Goal: Task Accomplishment & Management: Use online tool/utility

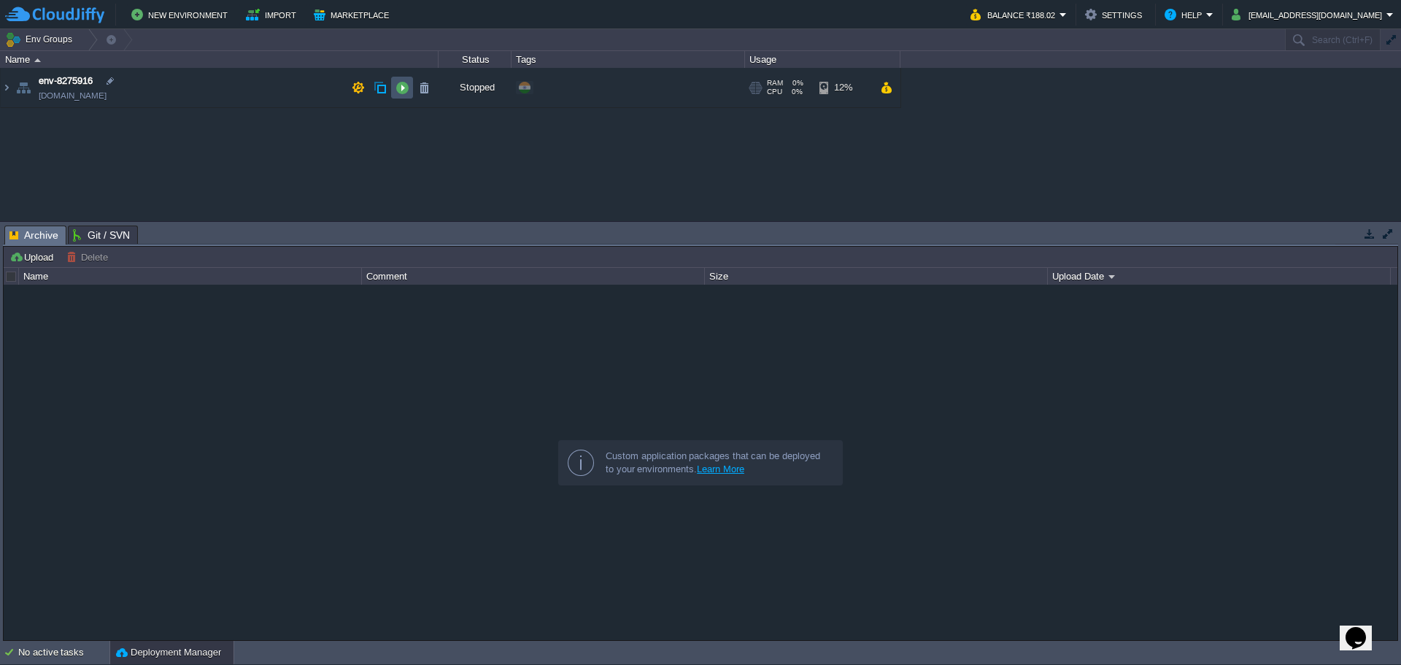
click at [398, 88] on button "button" at bounding box center [401, 87] width 13 height 13
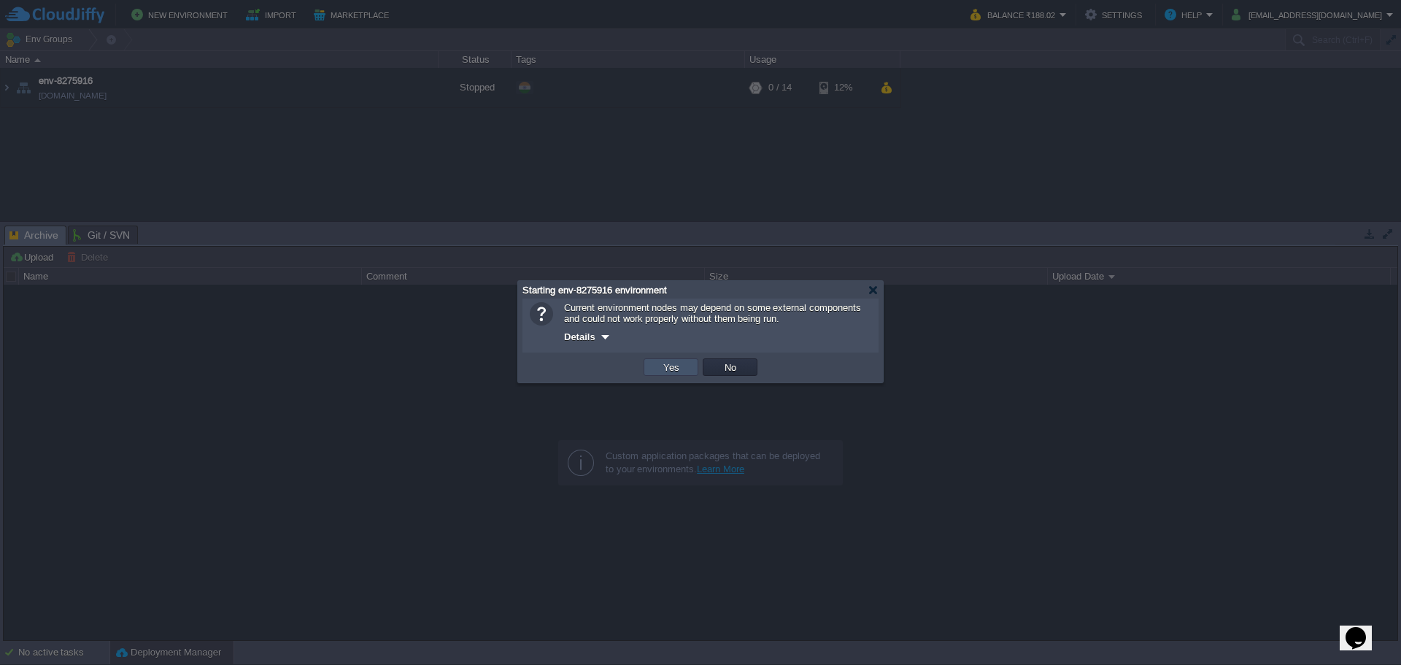
click at [667, 369] on button "Yes" at bounding box center [671, 366] width 25 height 13
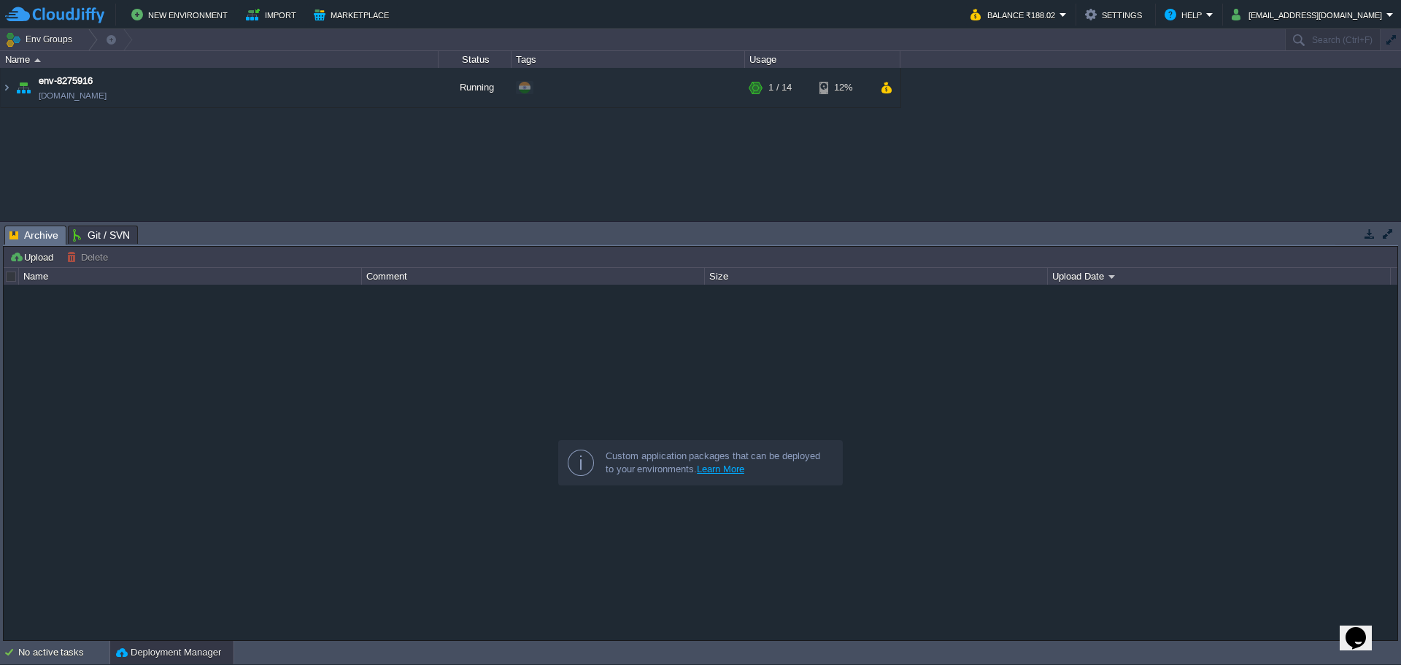
click at [2, 85] on img at bounding box center [7, 87] width 12 height 39
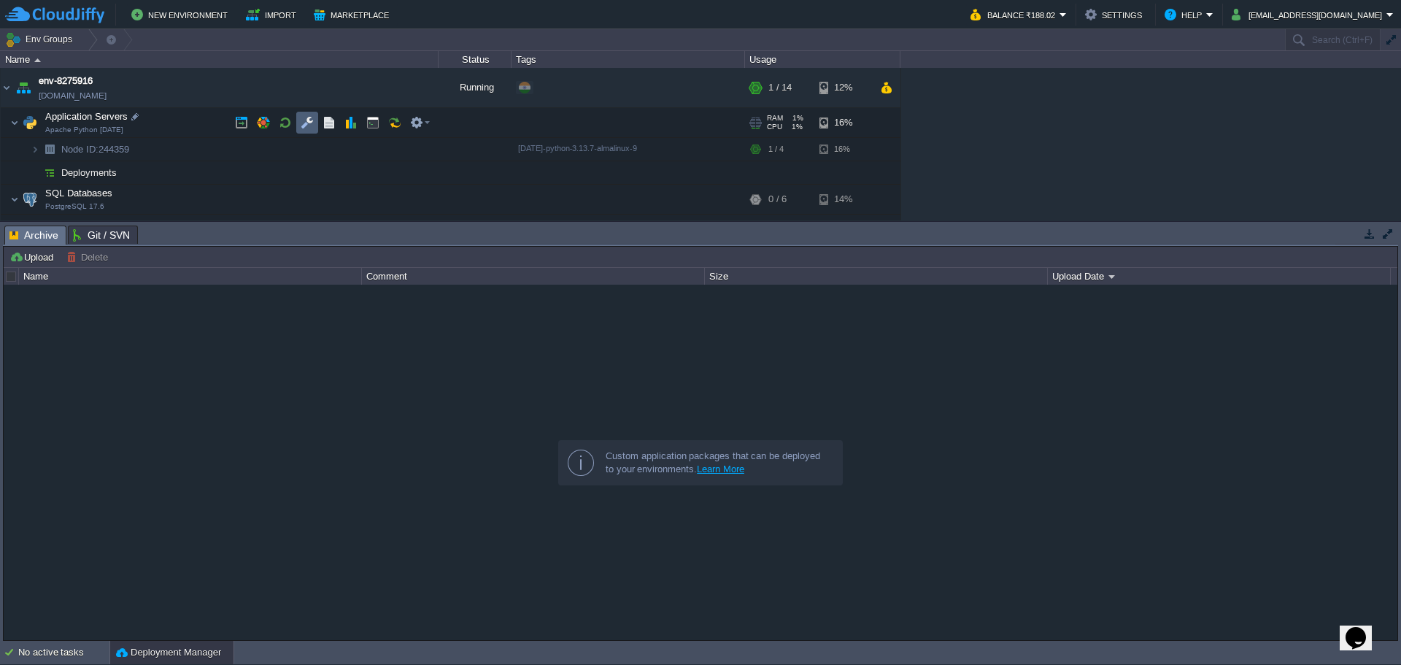
click at [300, 122] on td at bounding box center [307, 123] width 22 height 22
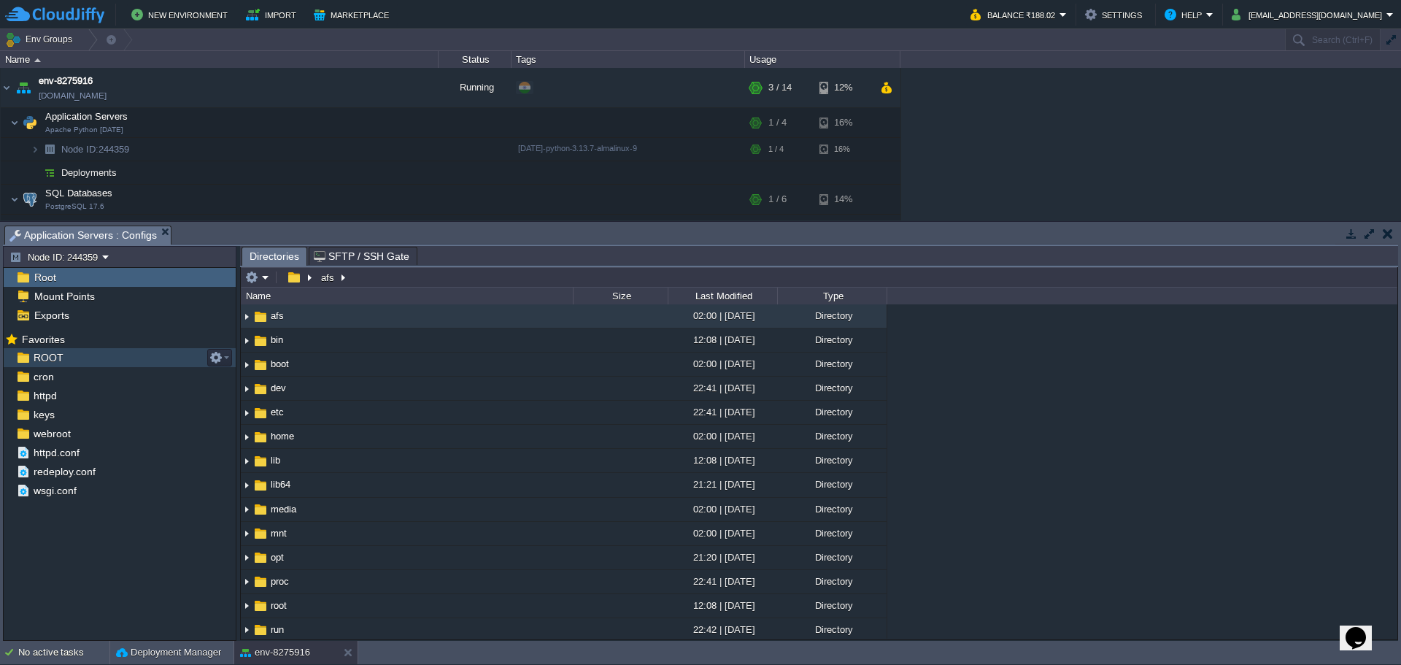
click at [59, 359] on span "ROOT" at bounding box center [48, 357] width 35 height 13
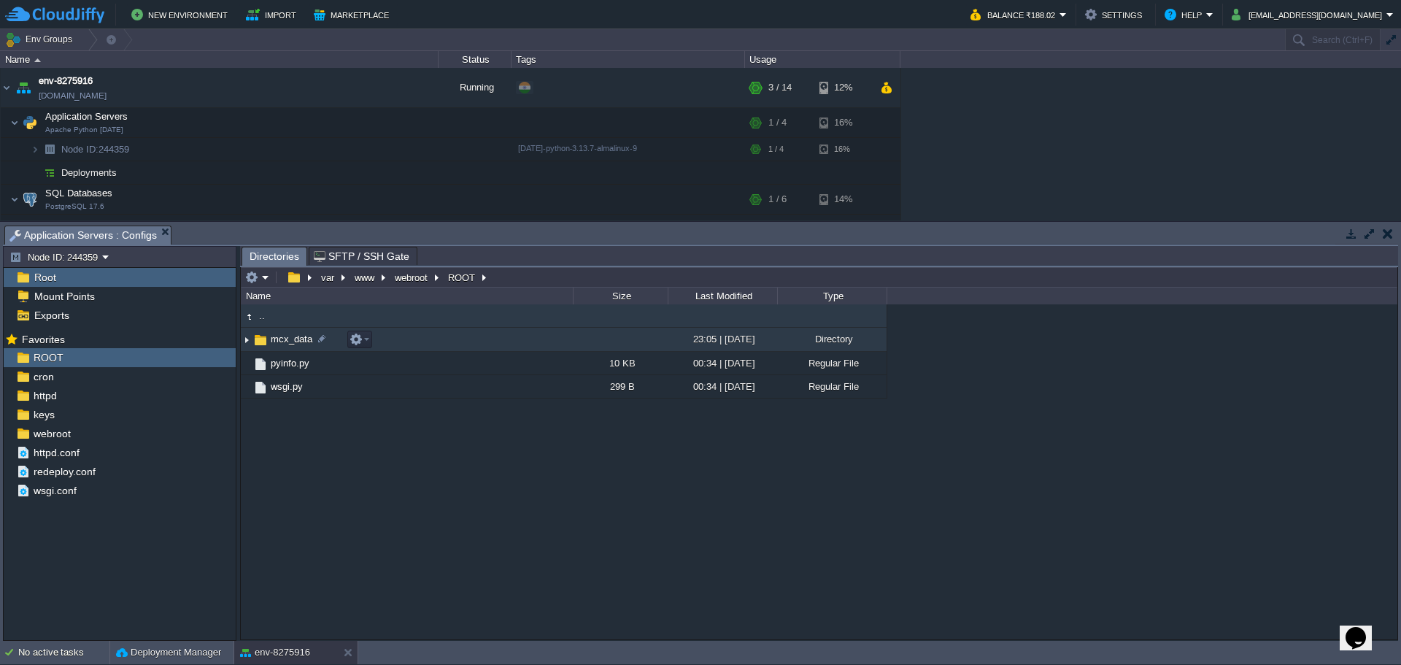
click at [262, 336] on img at bounding box center [260, 340] width 16 height 16
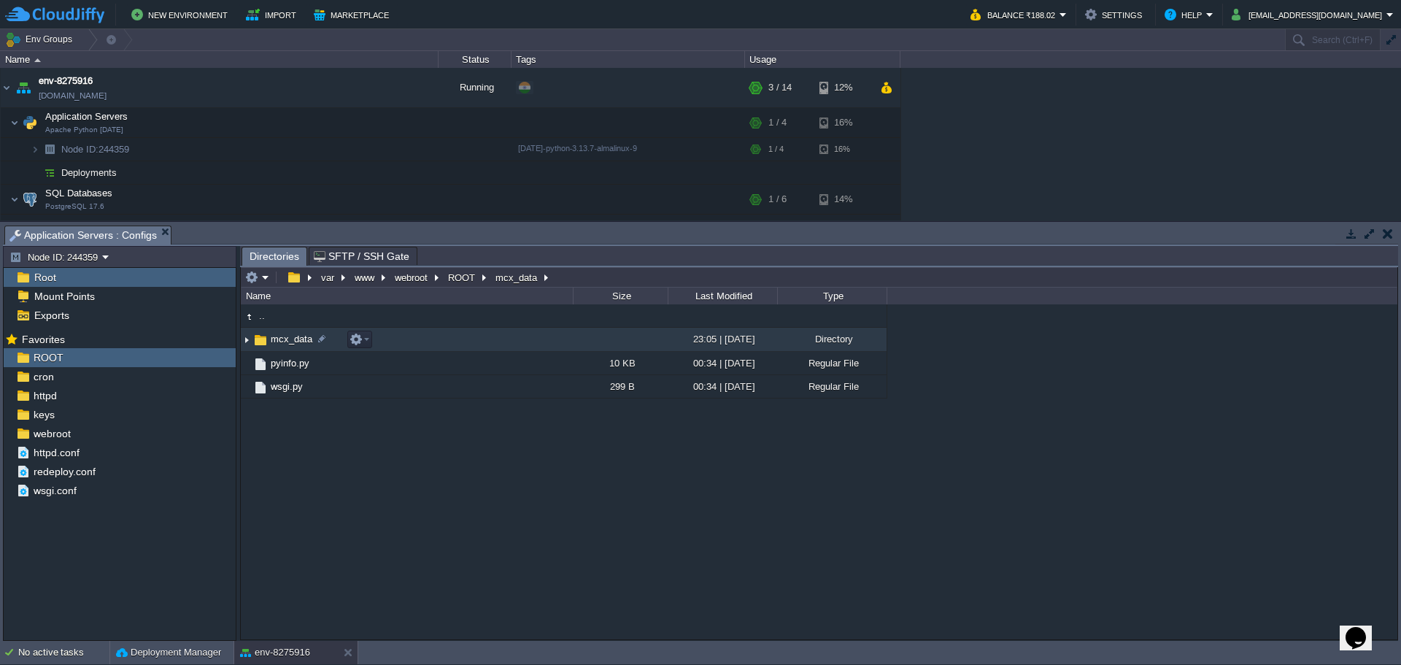
click at [262, 336] on img at bounding box center [260, 340] width 16 height 16
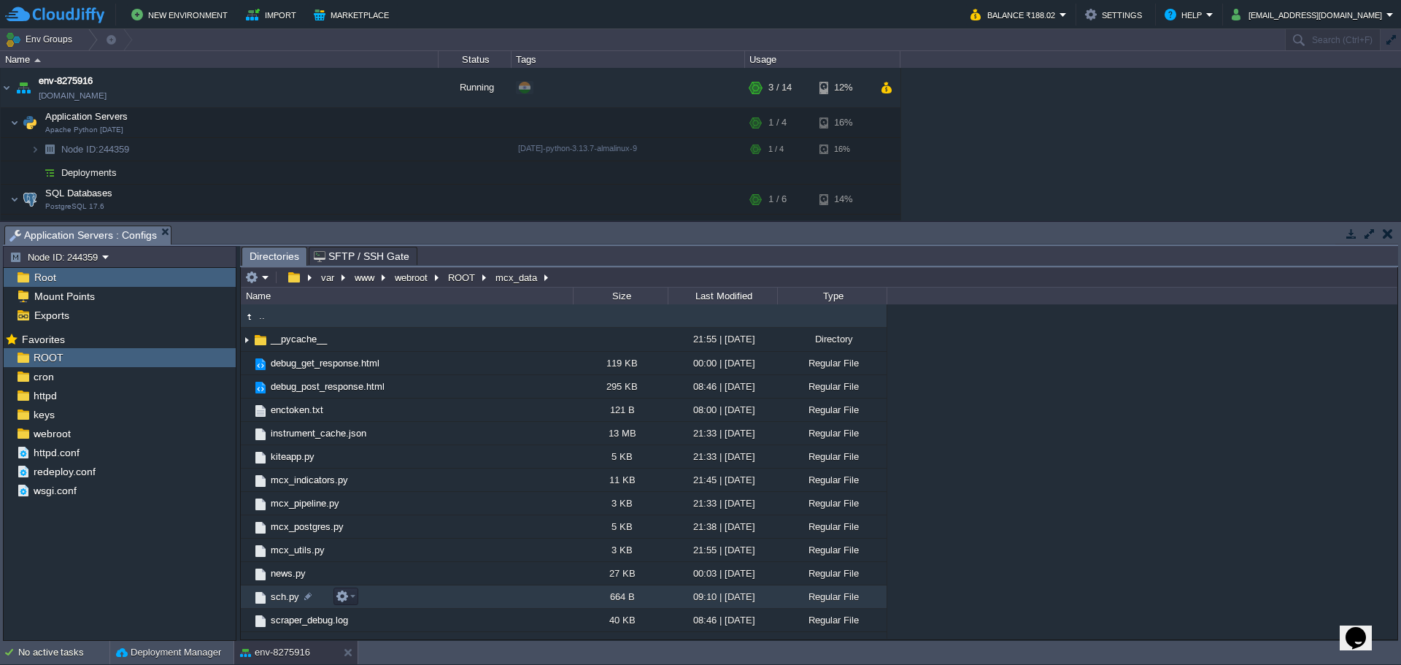
click at [289, 602] on span "sch.py" at bounding box center [284, 596] width 33 height 12
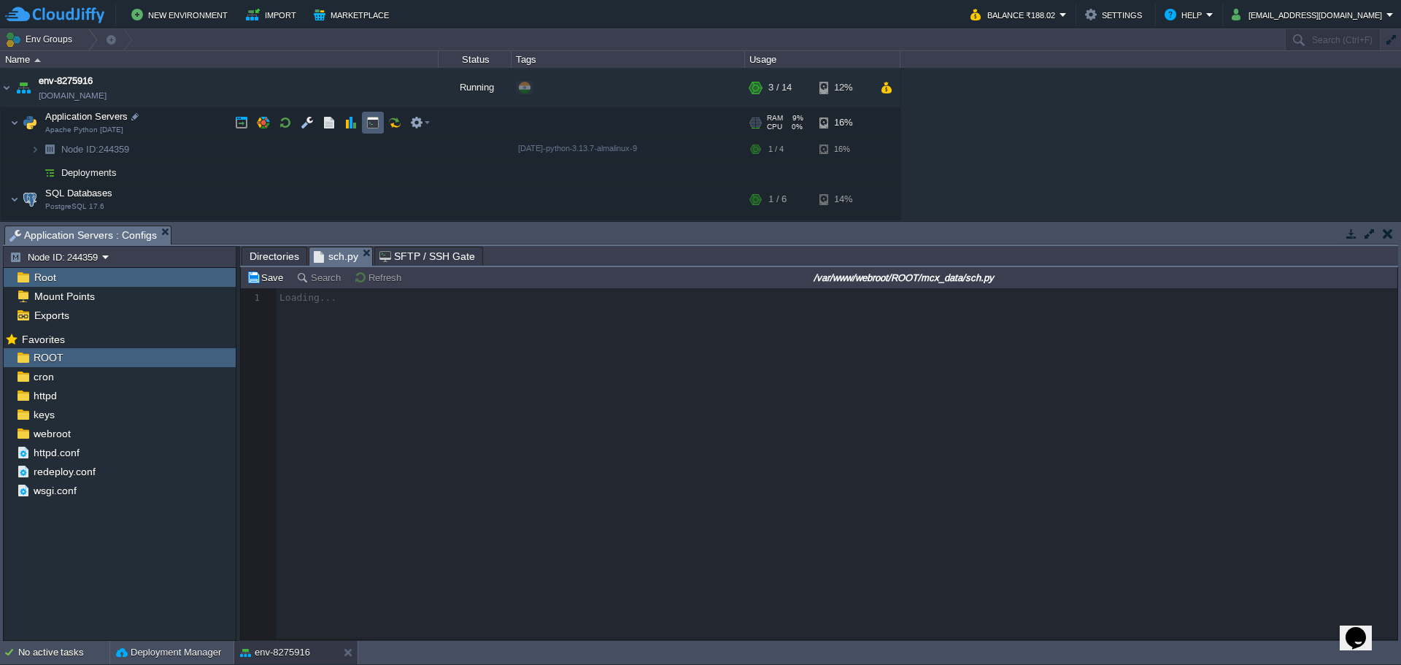
click at [380, 128] on td at bounding box center [373, 123] width 22 height 22
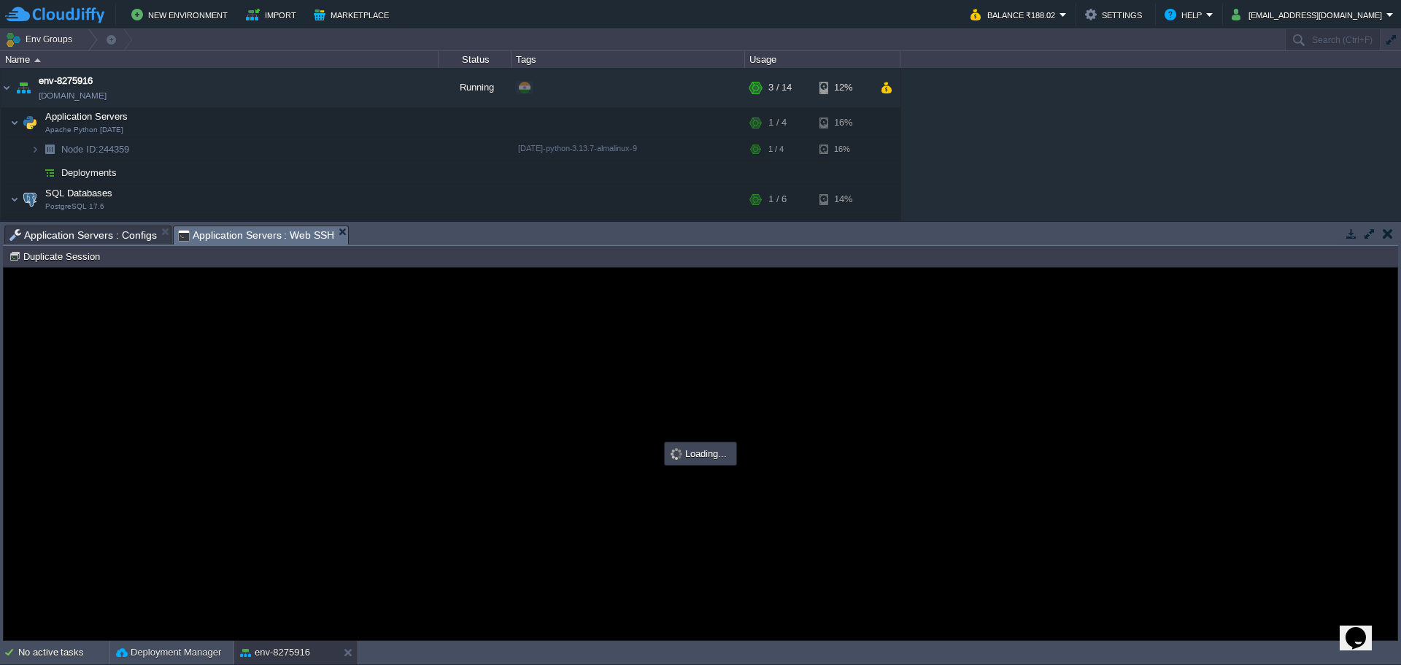
click at [100, 233] on span "Application Servers : Configs" at bounding box center [82, 235] width 147 height 18
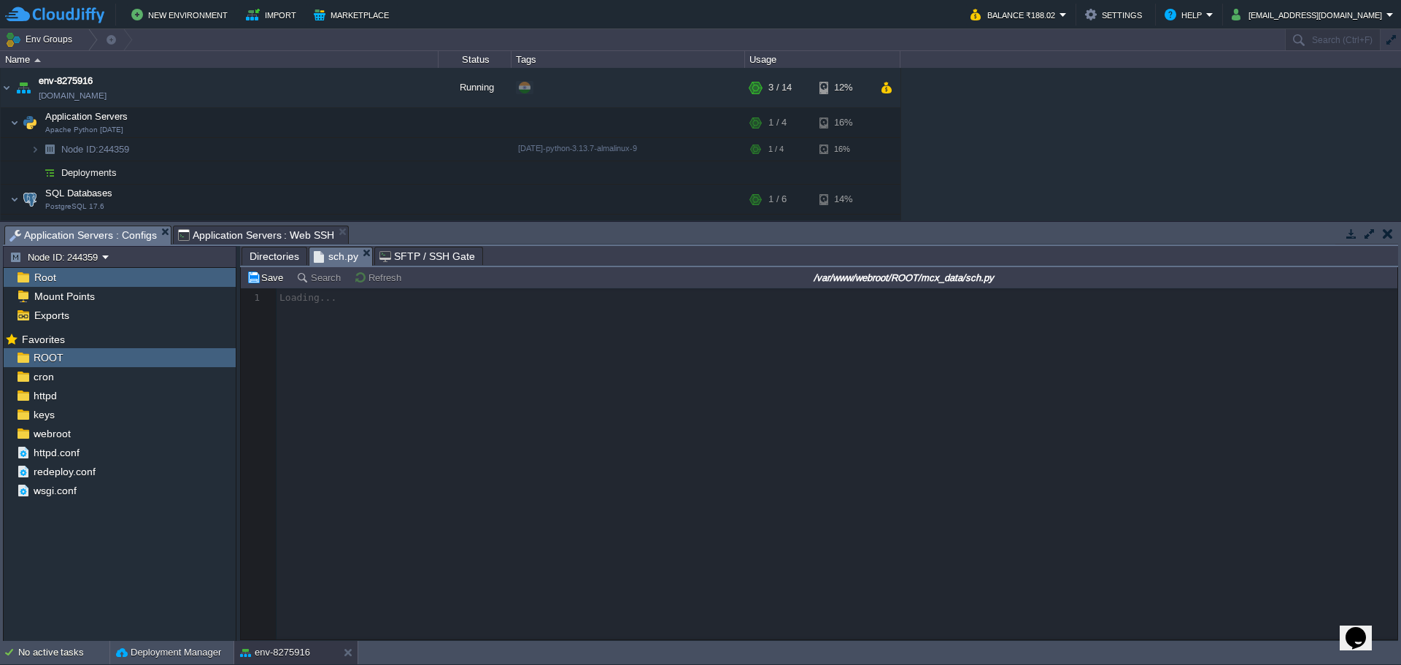
click at [419, 259] on span "SFTP / SSH Gate" at bounding box center [427, 256] width 96 height 18
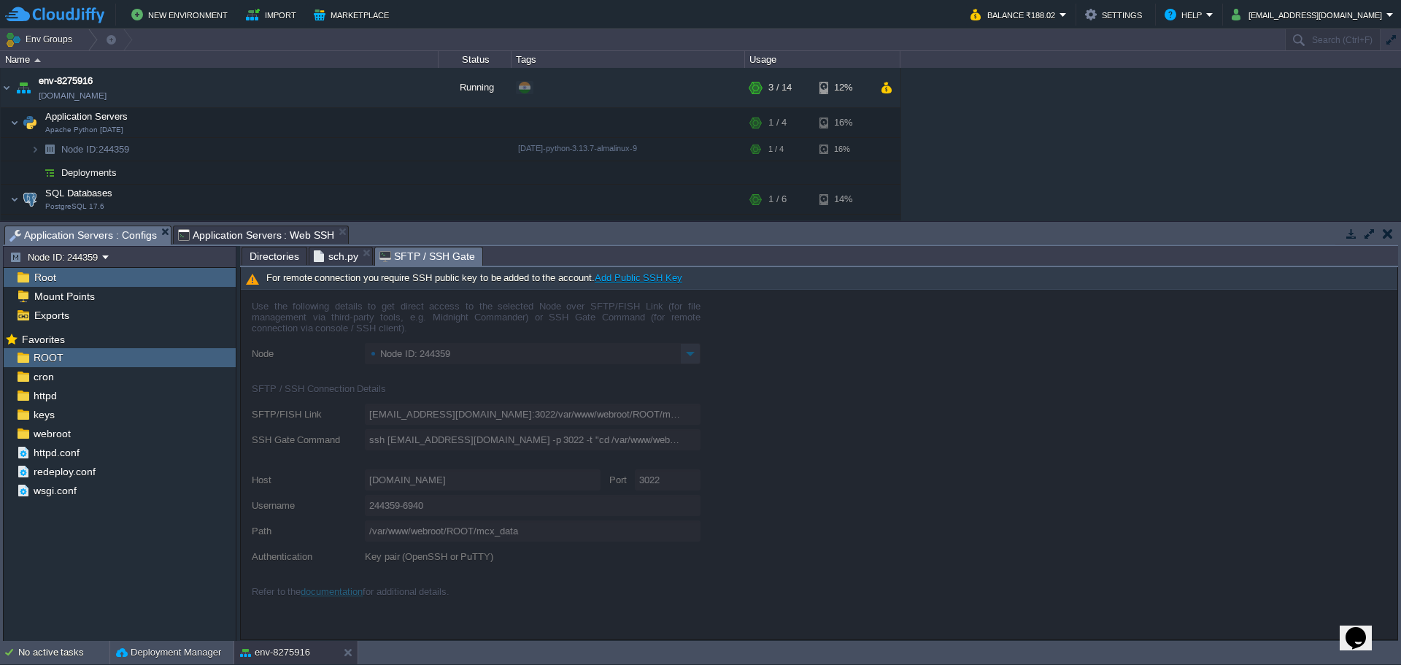
click at [333, 256] on span "sch.py" at bounding box center [336, 256] width 44 height 18
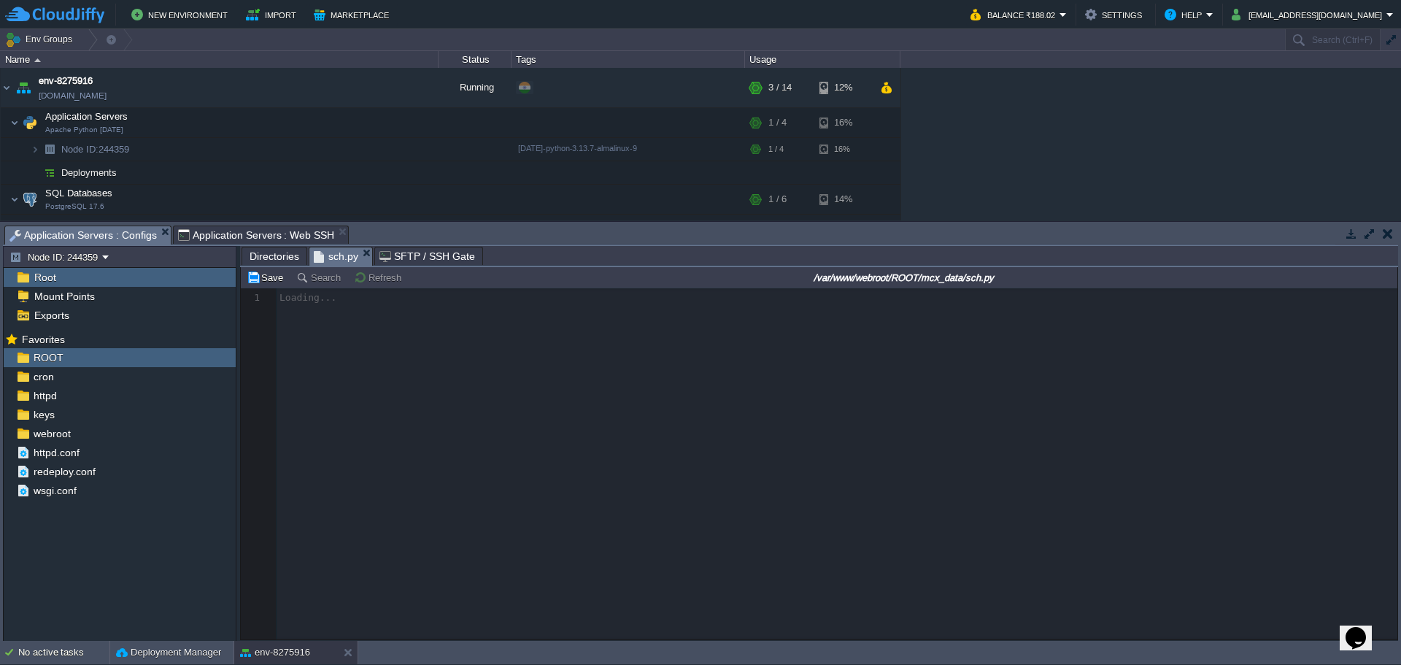
click at [256, 231] on span "Application Servers : Web SSH" at bounding box center [256, 235] width 157 height 18
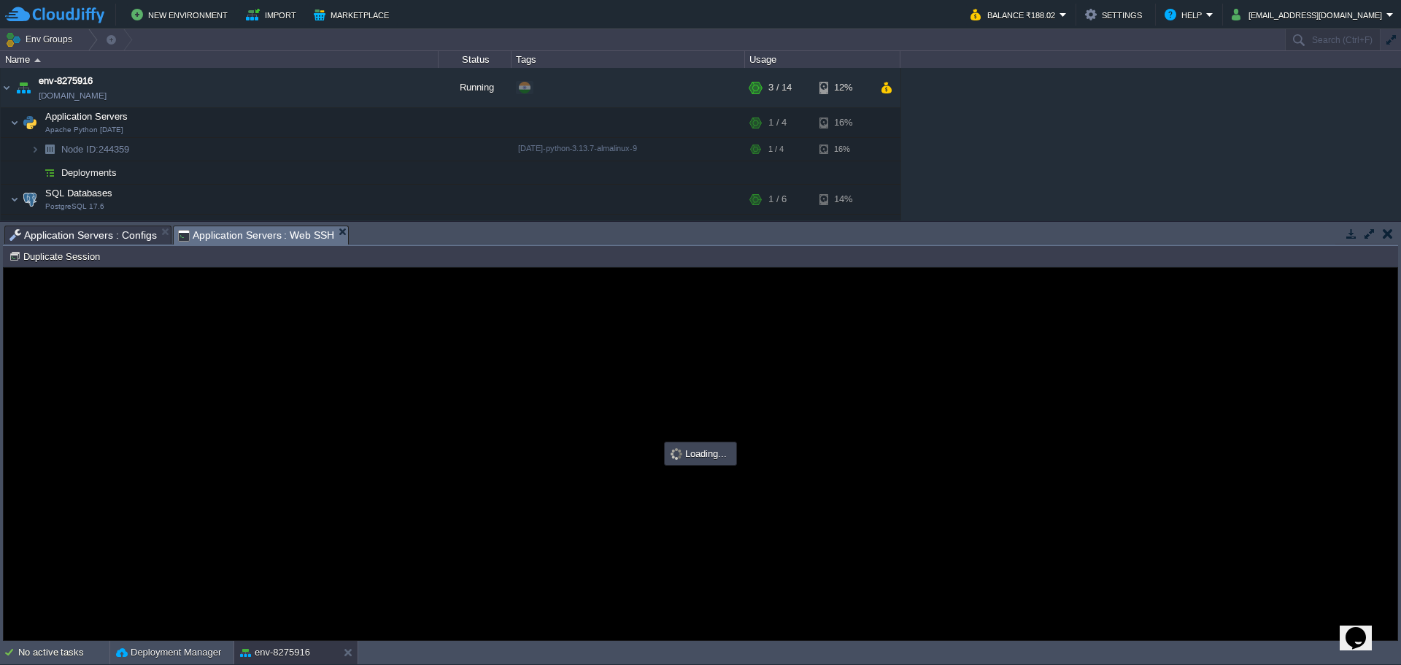
type input "#000000"
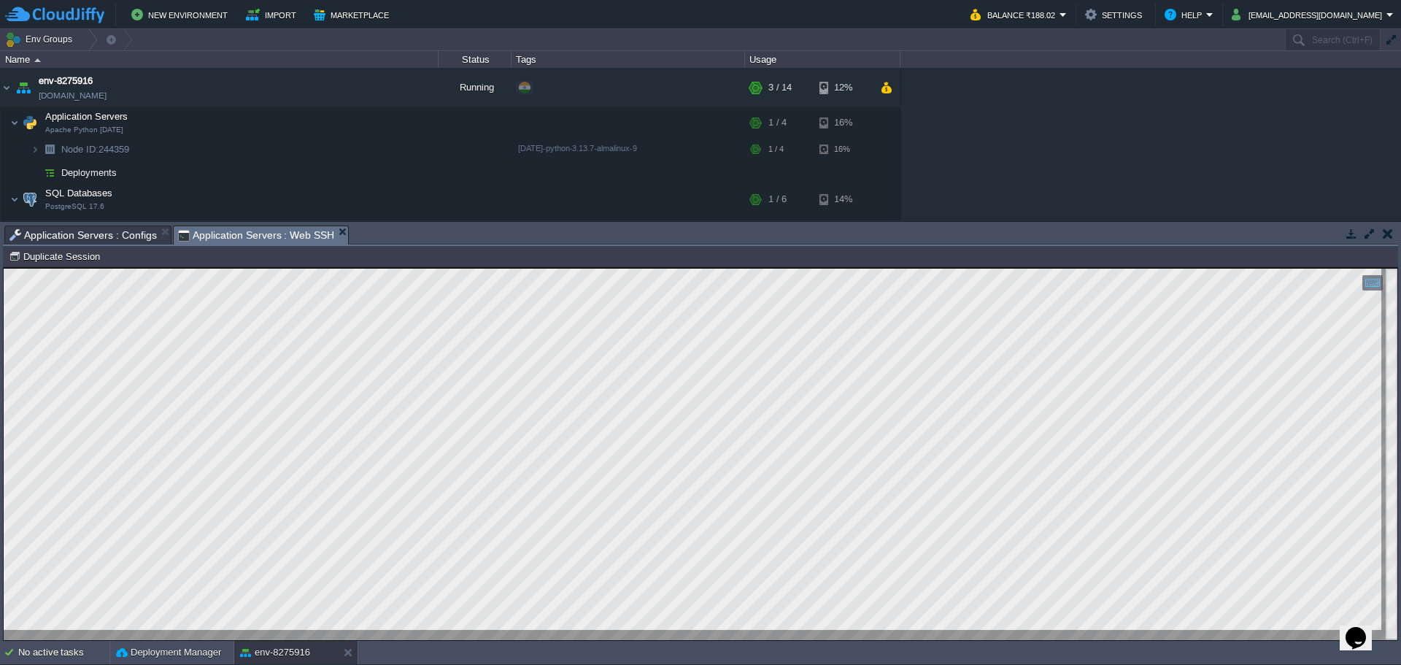
click at [75, 231] on span "Application Servers : Configs" at bounding box center [82, 235] width 147 height 18
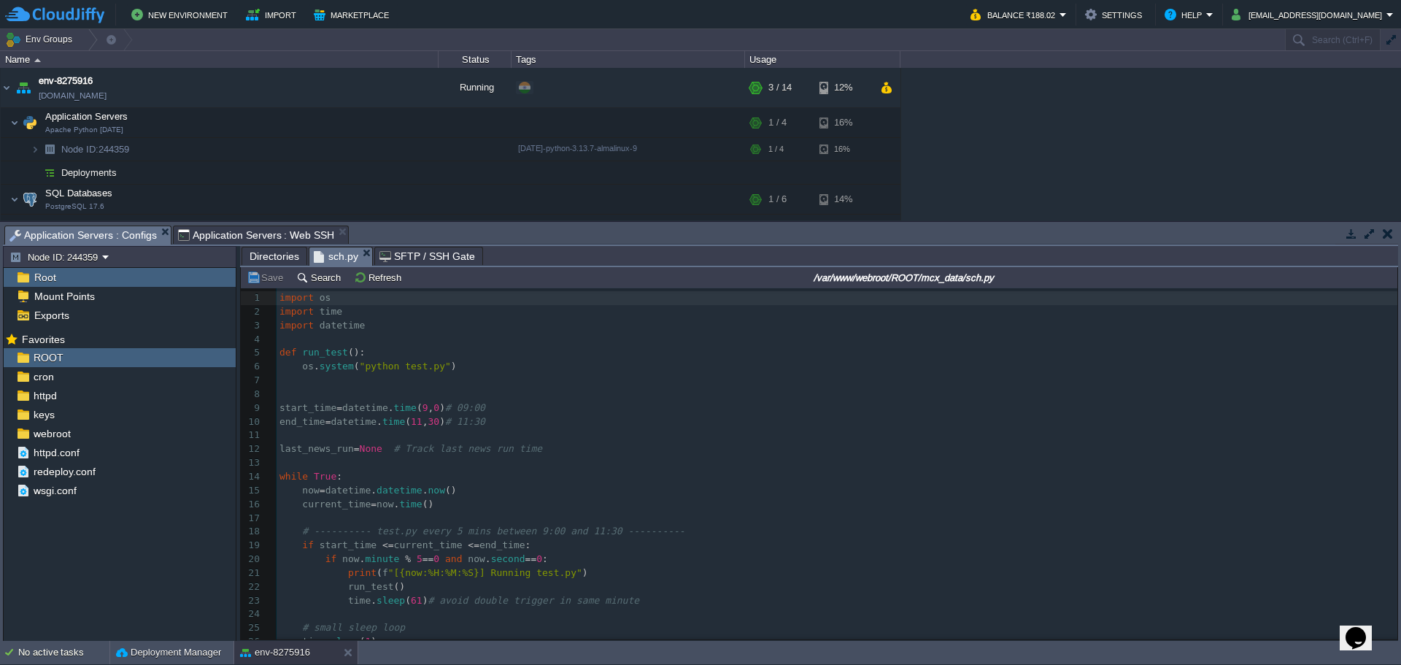
click at [274, 258] on span "Directories" at bounding box center [274, 256] width 50 height 18
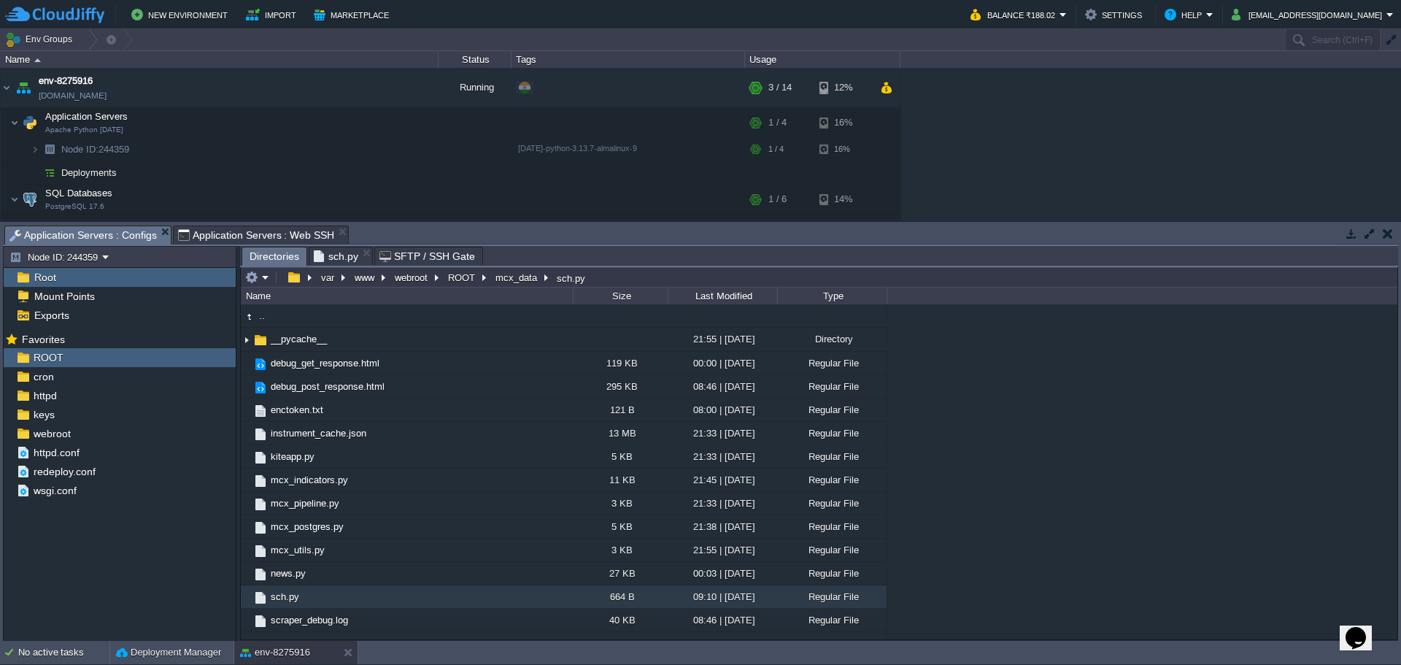
type input "/var/www/webroot/ROOT/mcx_data/sch.py"
click at [663, 276] on input "/var/www/webroot/ROOT/mcx_data/sch.py" at bounding box center [819, 277] width 1156 height 20
click at [329, 254] on span "sch.py" at bounding box center [336, 256] width 44 height 18
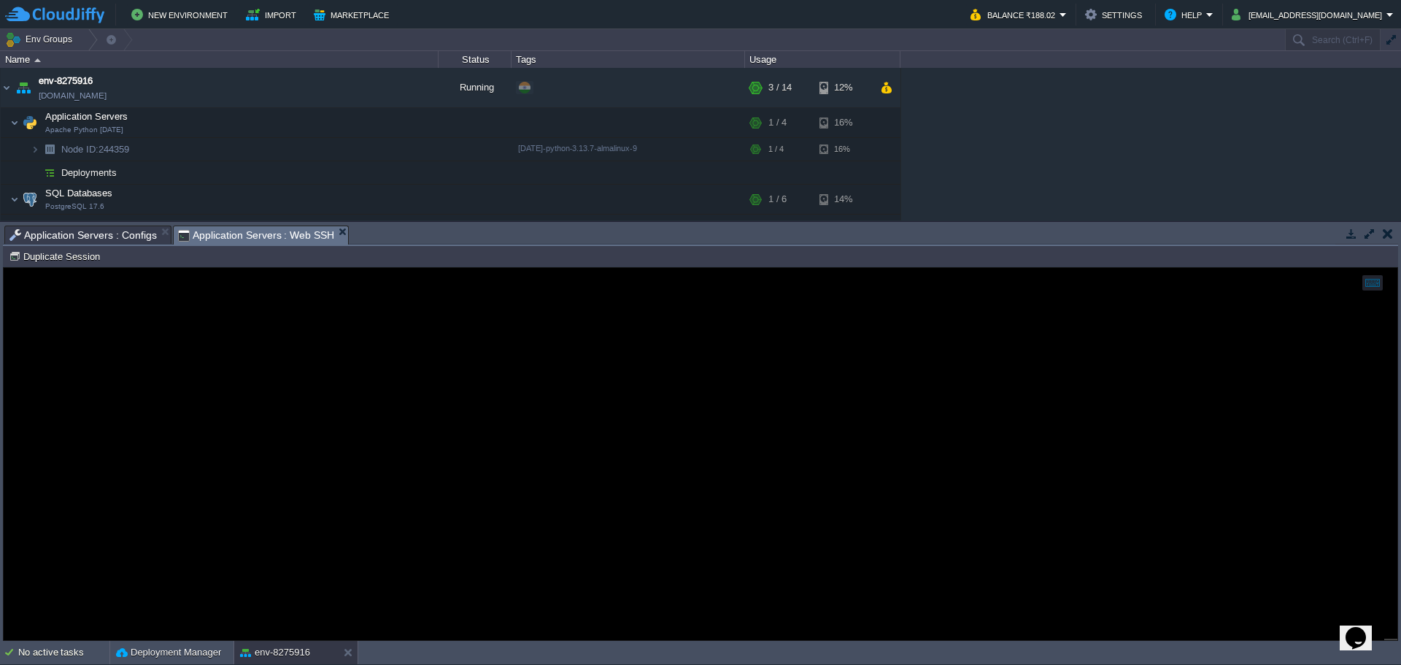
click at [229, 238] on span "Application Servers : Web SSH" at bounding box center [256, 235] width 157 height 18
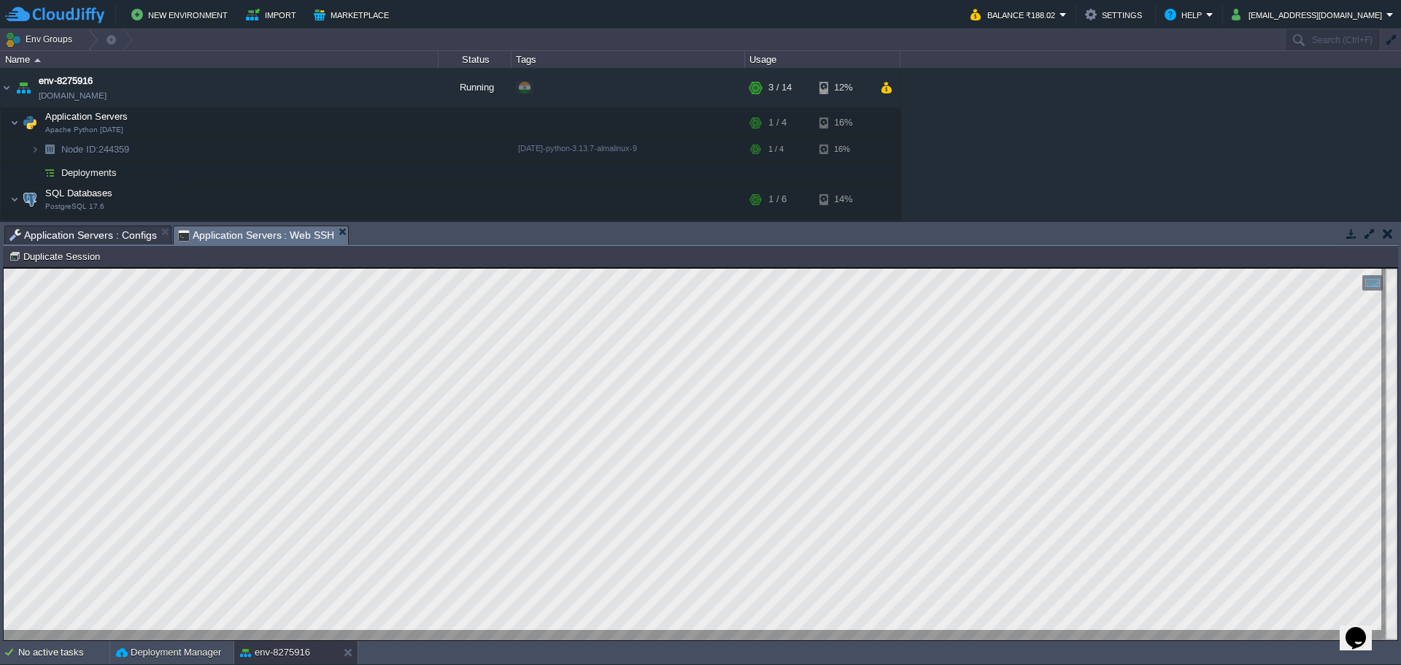
click at [39, 231] on span "Application Servers : Configs" at bounding box center [82, 235] width 147 height 18
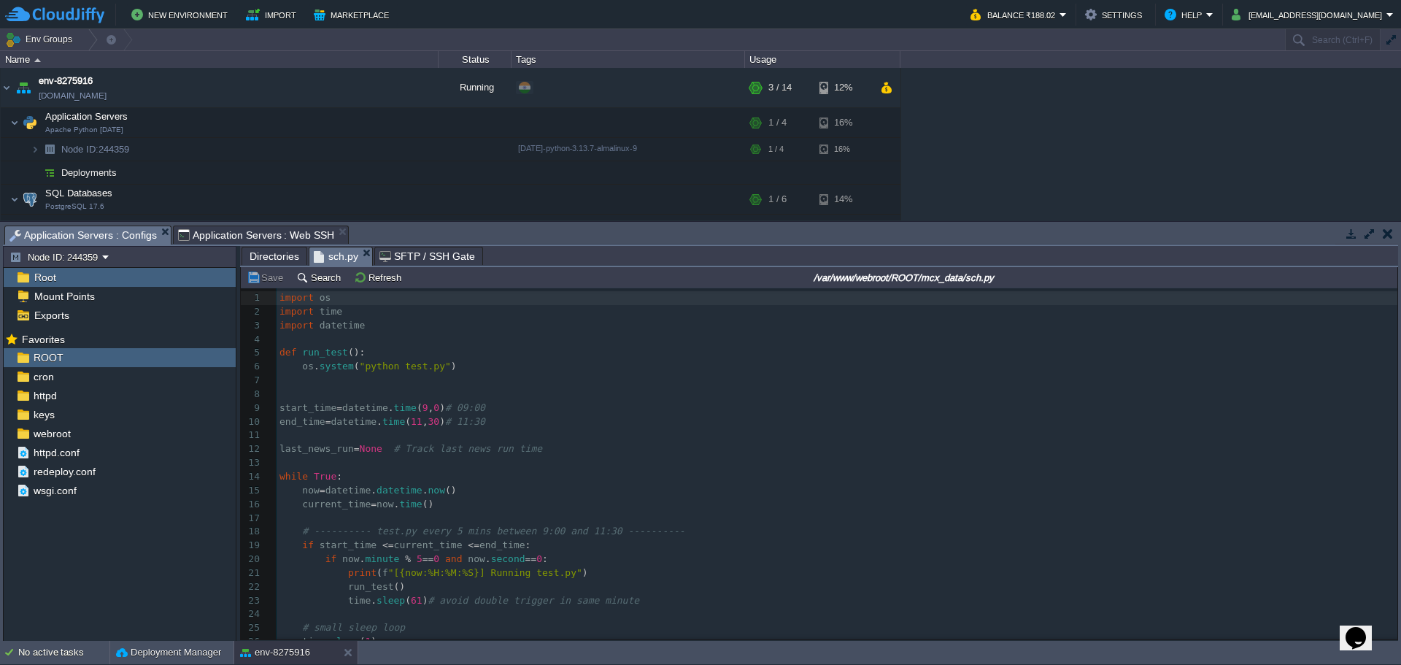
click at [559, 277] on input "/var/www/webroot/ROOT/mcx_data/sch.py" at bounding box center [904, 277] width 982 height 18
click at [265, 235] on span "Application Servers : Web SSH" at bounding box center [256, 235] width 157 height 18
click at [105, 239] on span "Application Servers : Configs" at bounding box center [82, 235] width 147 height 18
click at [266, 258] on span "Directories" at bounding box center [274, 256] width 50 height 18
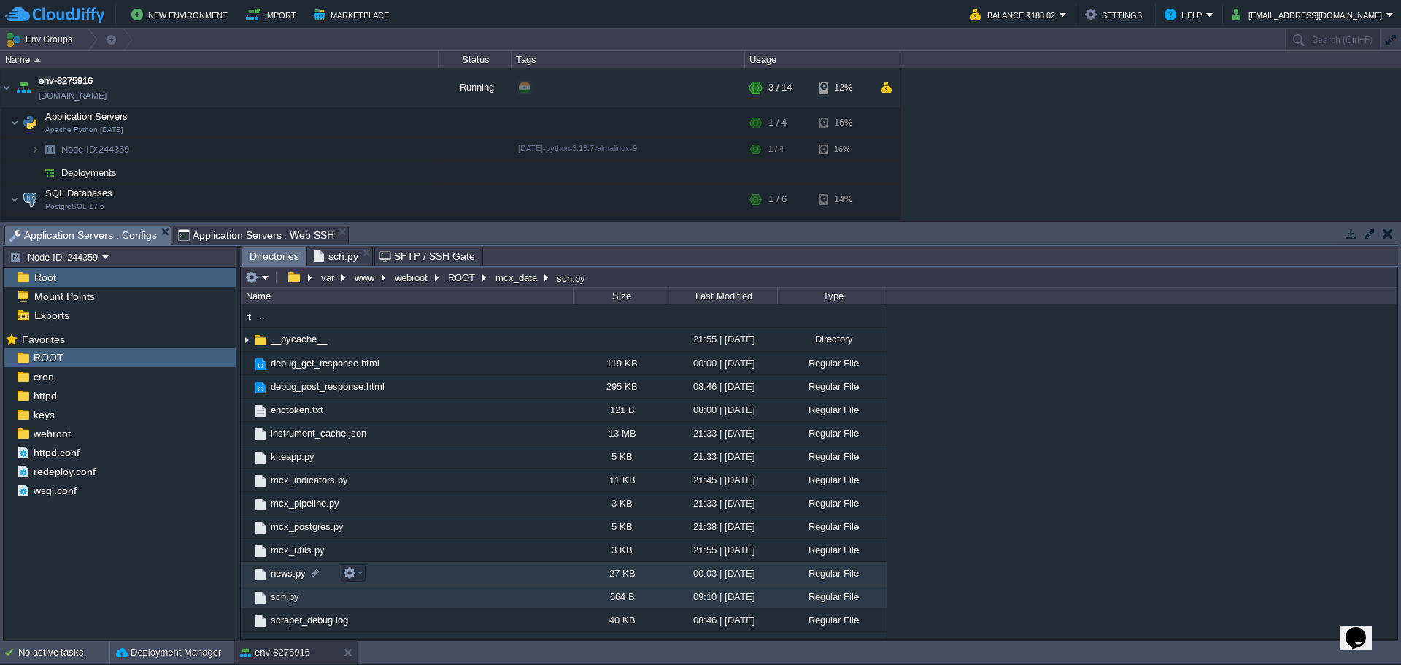
scroll to position [17, 0]
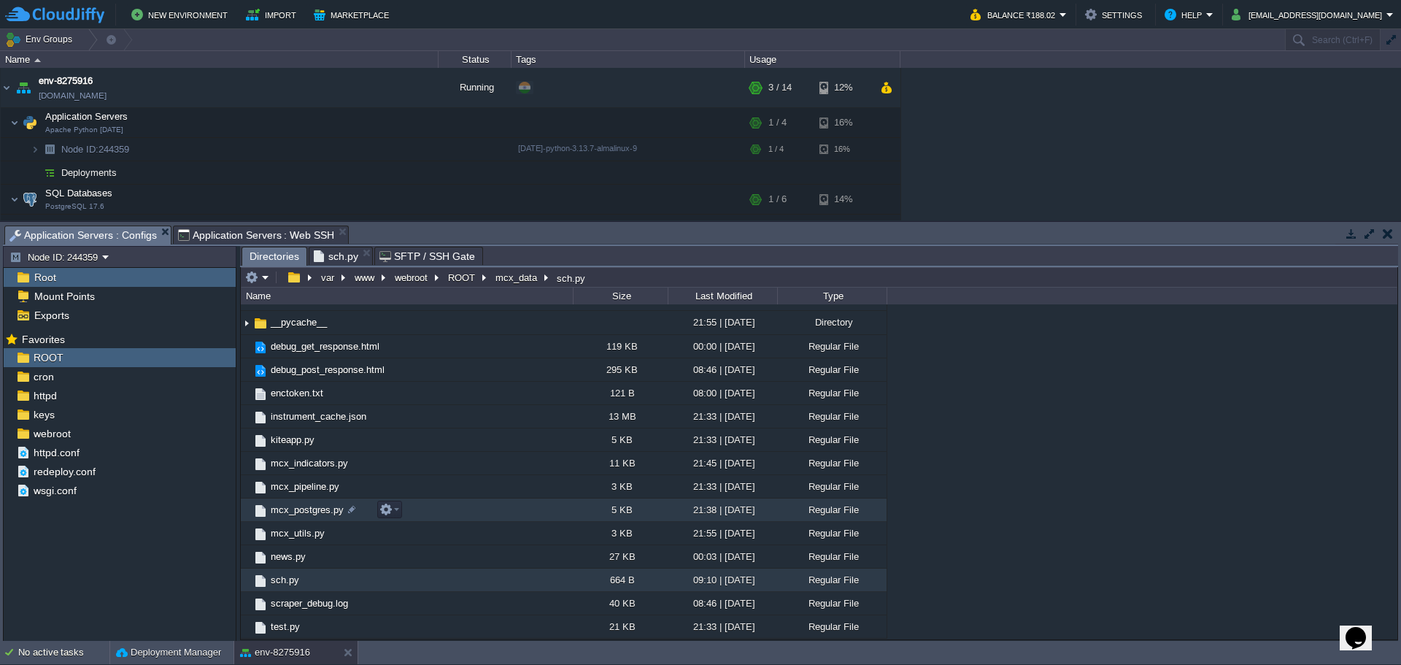
click at [282, 522] on td "mcx_postgres.py" at bounding box center [407, 509] width 332 height 23
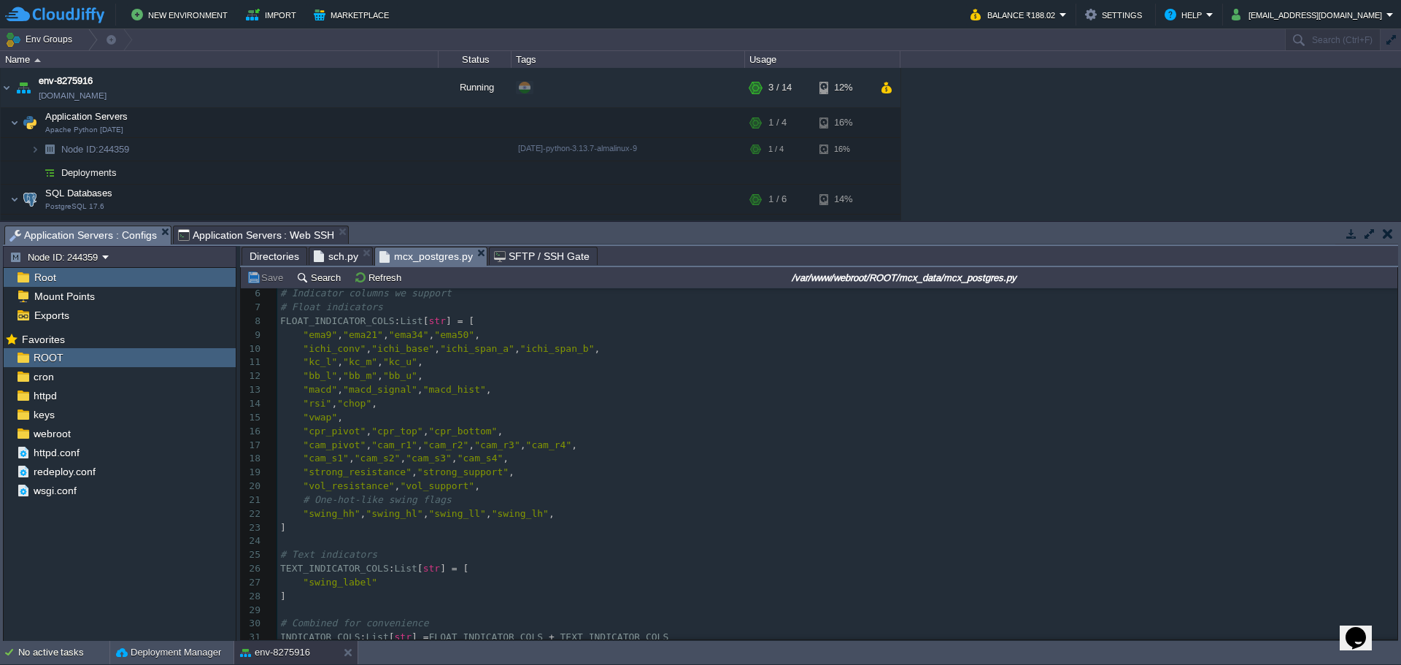
scroll to position [292, 0]
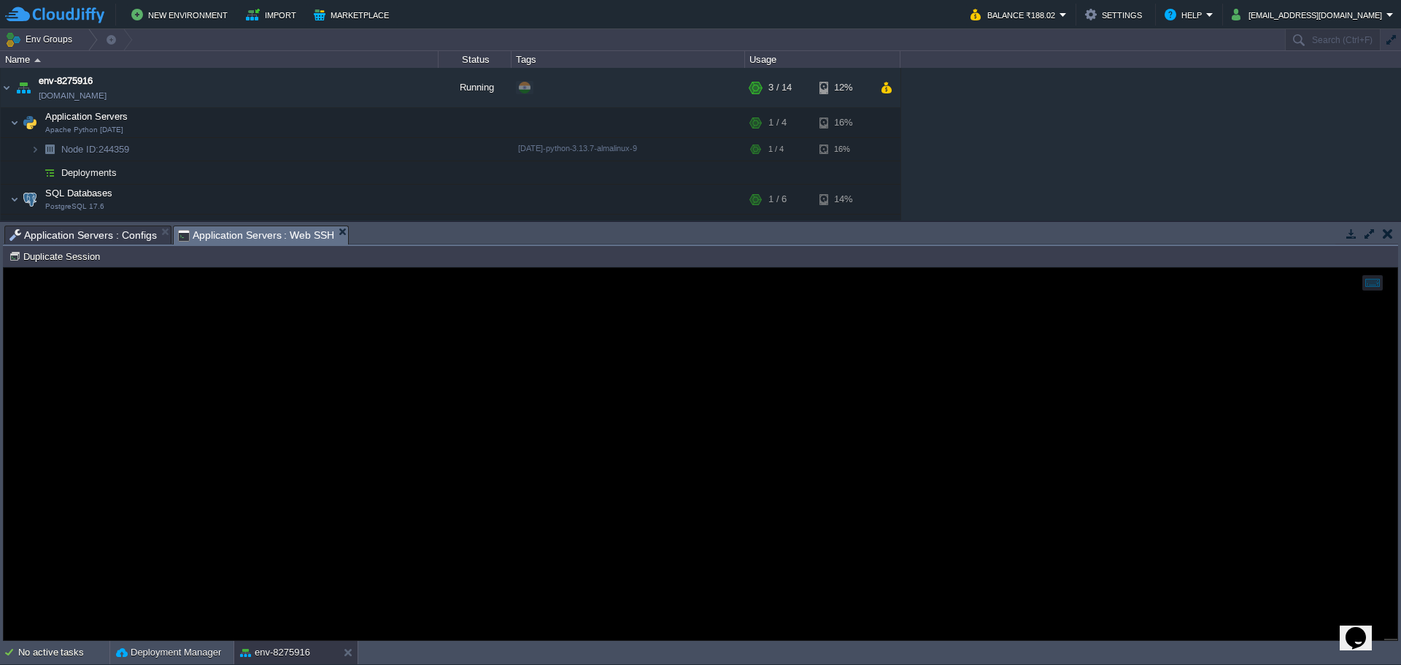
click at [240, 238] on span "Application Servers : Web SSH" at bounding box center [256, 235] width 157 height 18
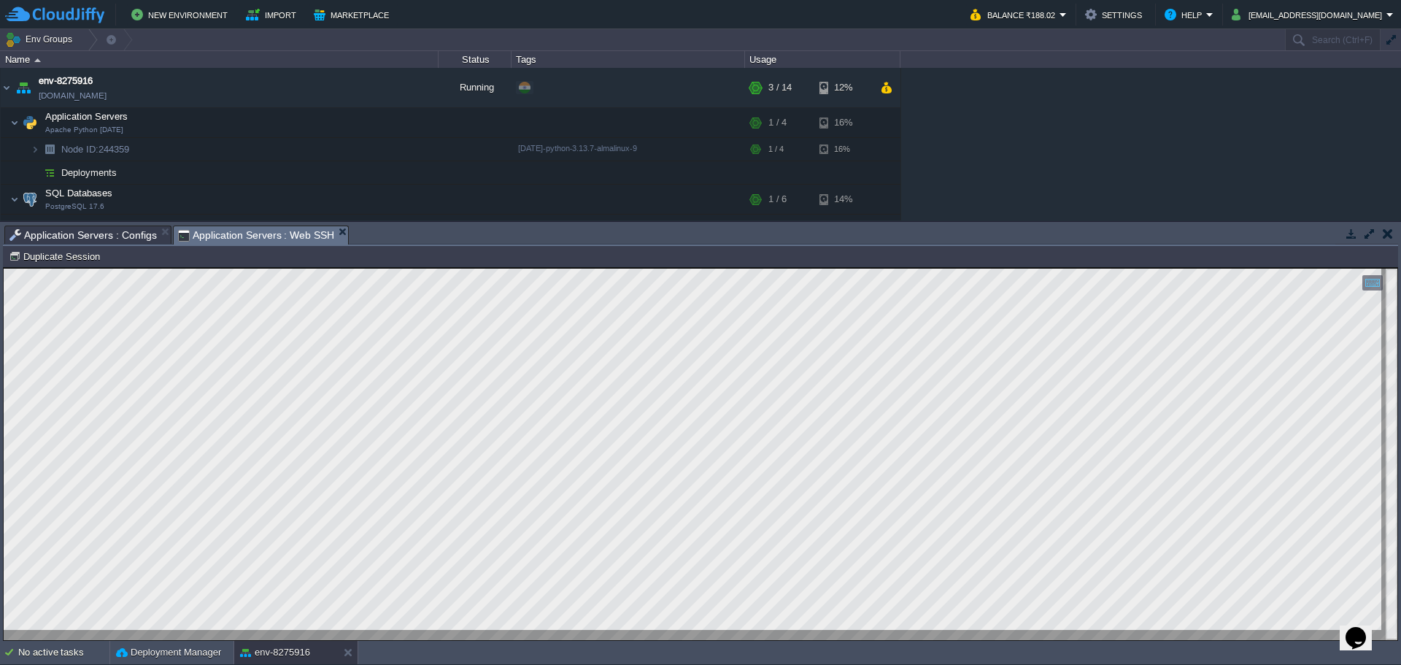
click at [91, 236] on span "Application Servers : Configs" at bounding box center [82, 235] width 147 height 18
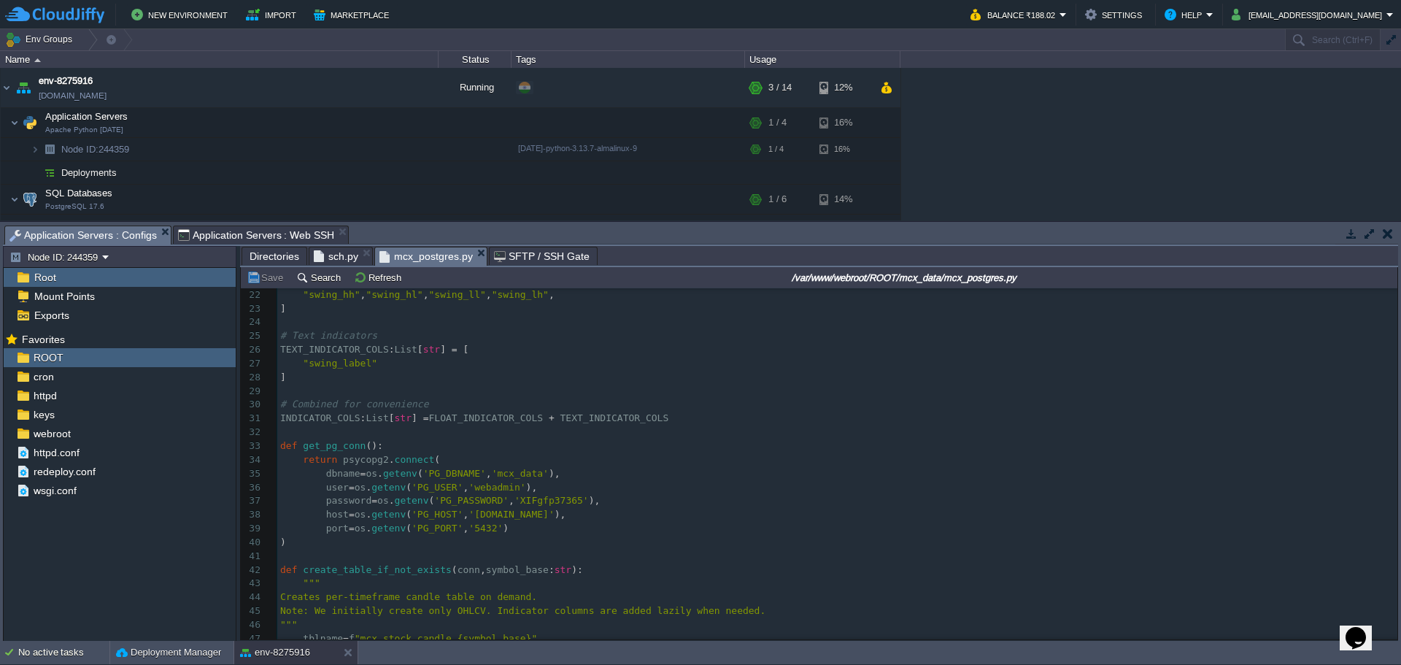
click at [462, 516] on div "139 1 import os 2 import psycopg2 3 from typing import List 4 import math 5 ​ 6…" at bounding box center [837, 384] width 1120 height 770
type textarea "[DOMAIN_NAME]"
paste textarea
click at [505, 516] on div "xxxxxxxxxx 1 import os 2 import psycopg2 3 from typing import List 4 import mat…" at bounding box center [837, 384] width 1120 height 770
type textarea "https://"
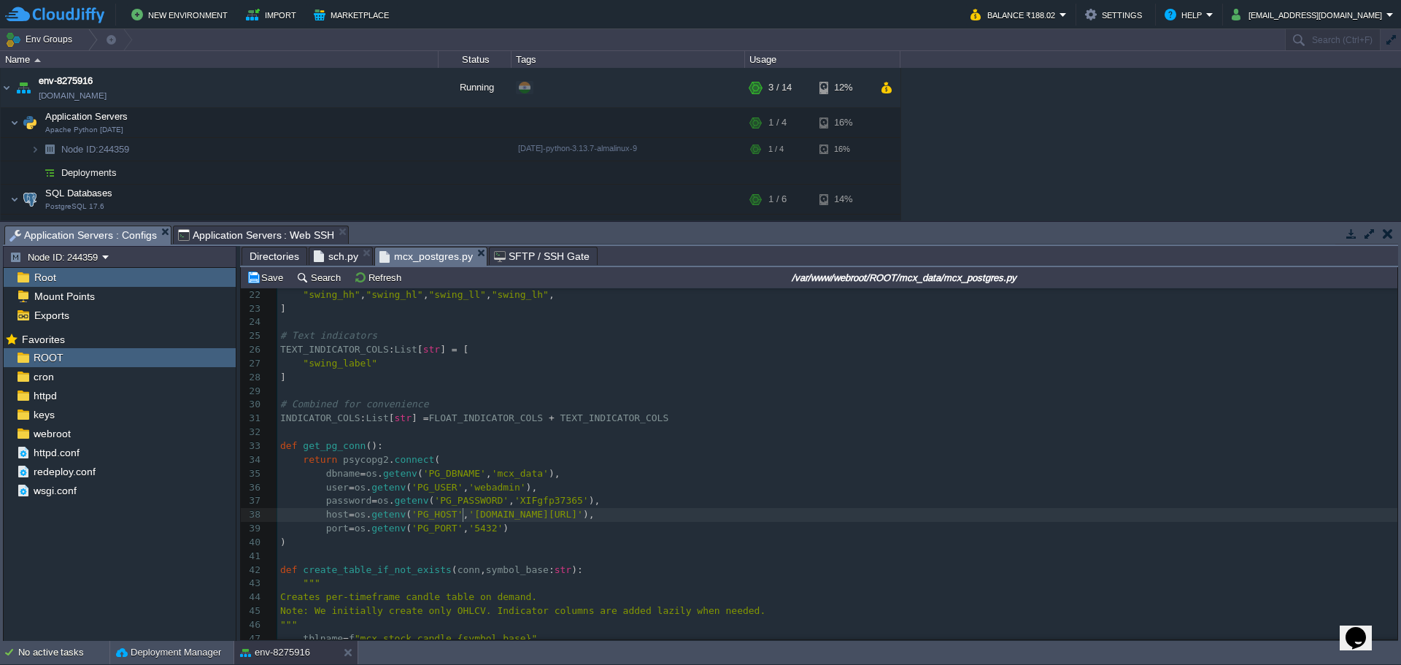
click at [583, 516] on span "'[DOMAIN_NAME][URL]'" at bounding box center [525, 513] width 115 height 11
click at [265, 261] on span "Directories" at bounding box center [274, 256] width 50 height 18
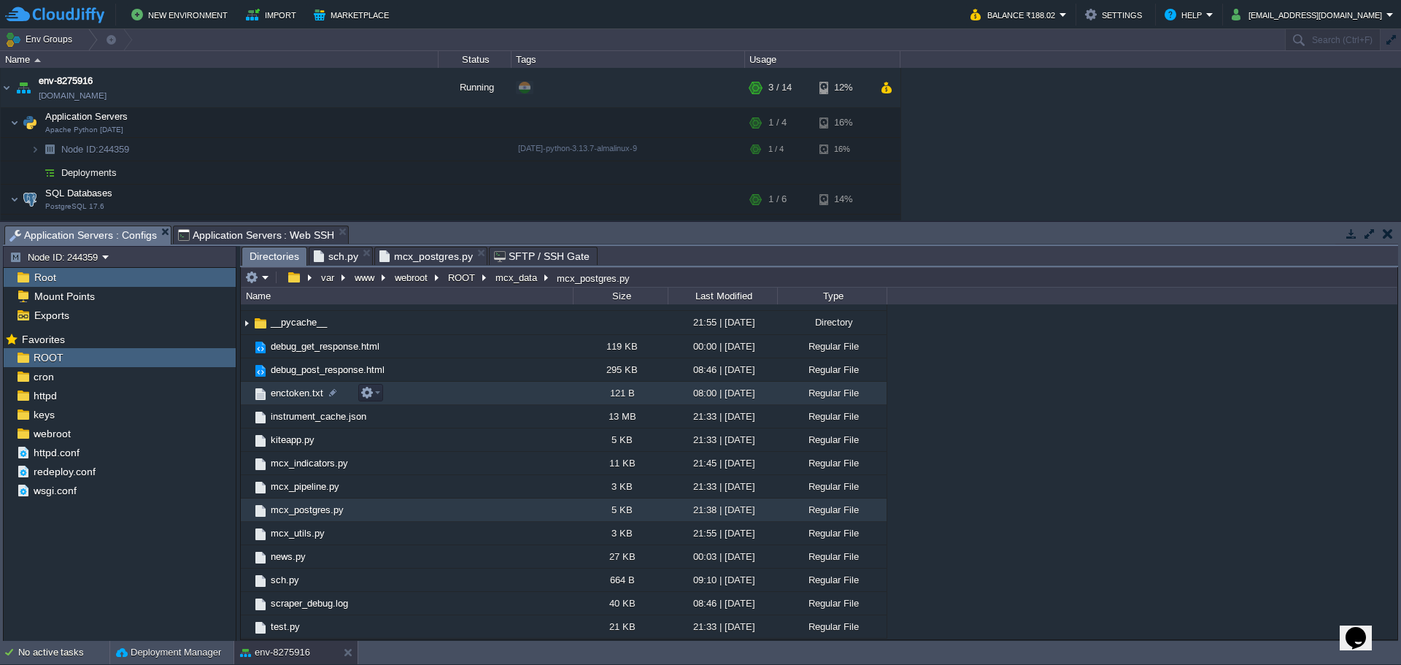
click at [309, 396] on span "enctoken.txt" at bounding box center [296, 393] width 57 height 12
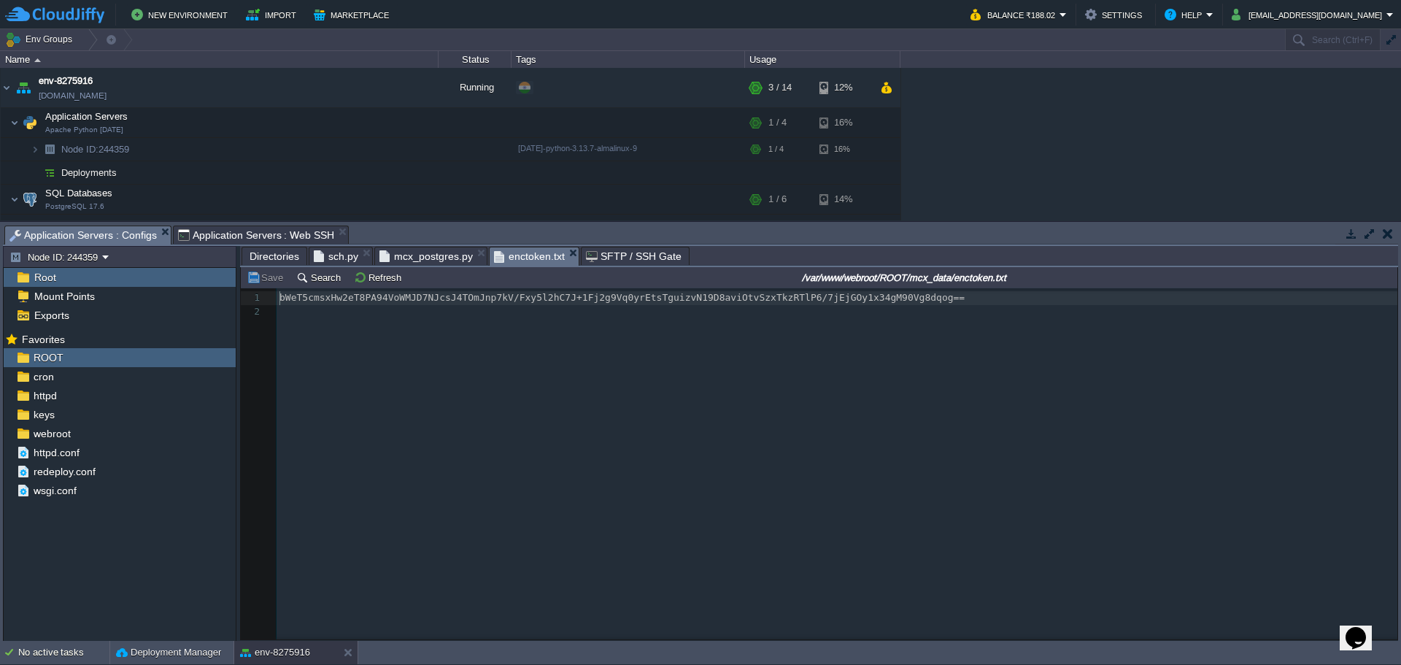
scroll to position [5, 0]
click at [326, 258] on span "sch.py" at bounding box center [336, 256] width 44 height 18
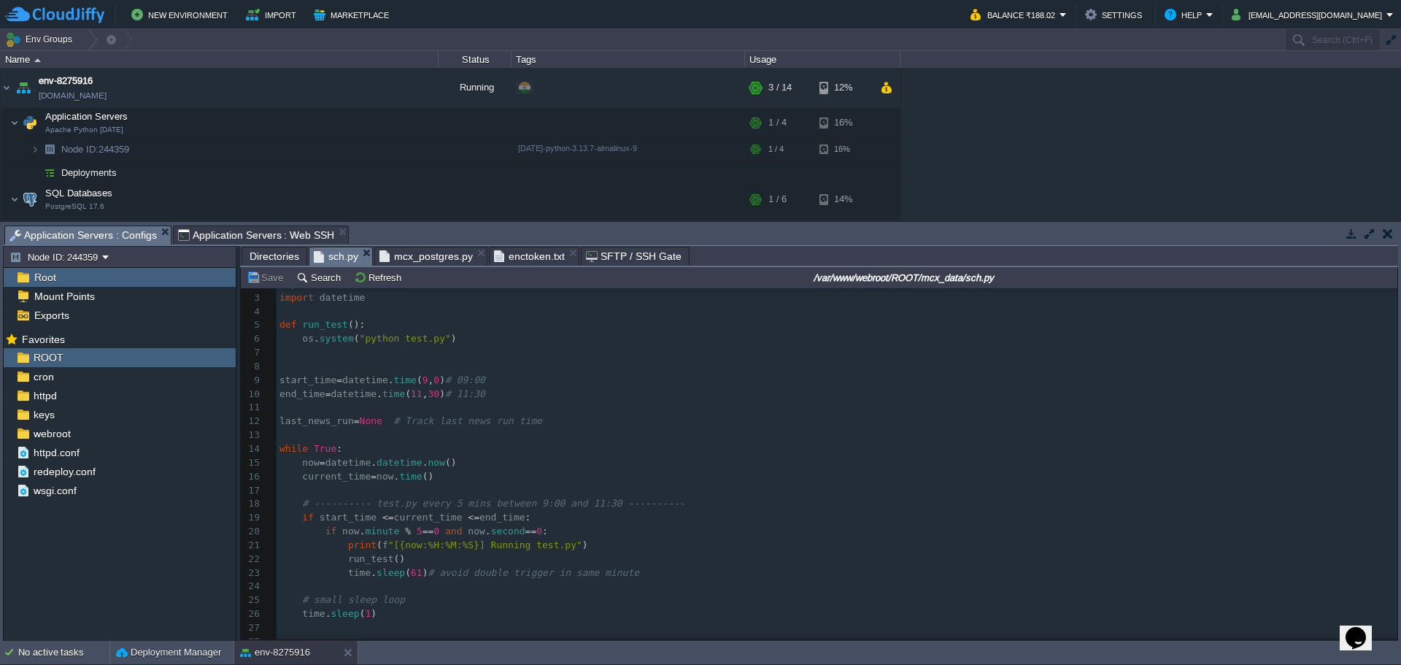
scroll to position [53, 0]
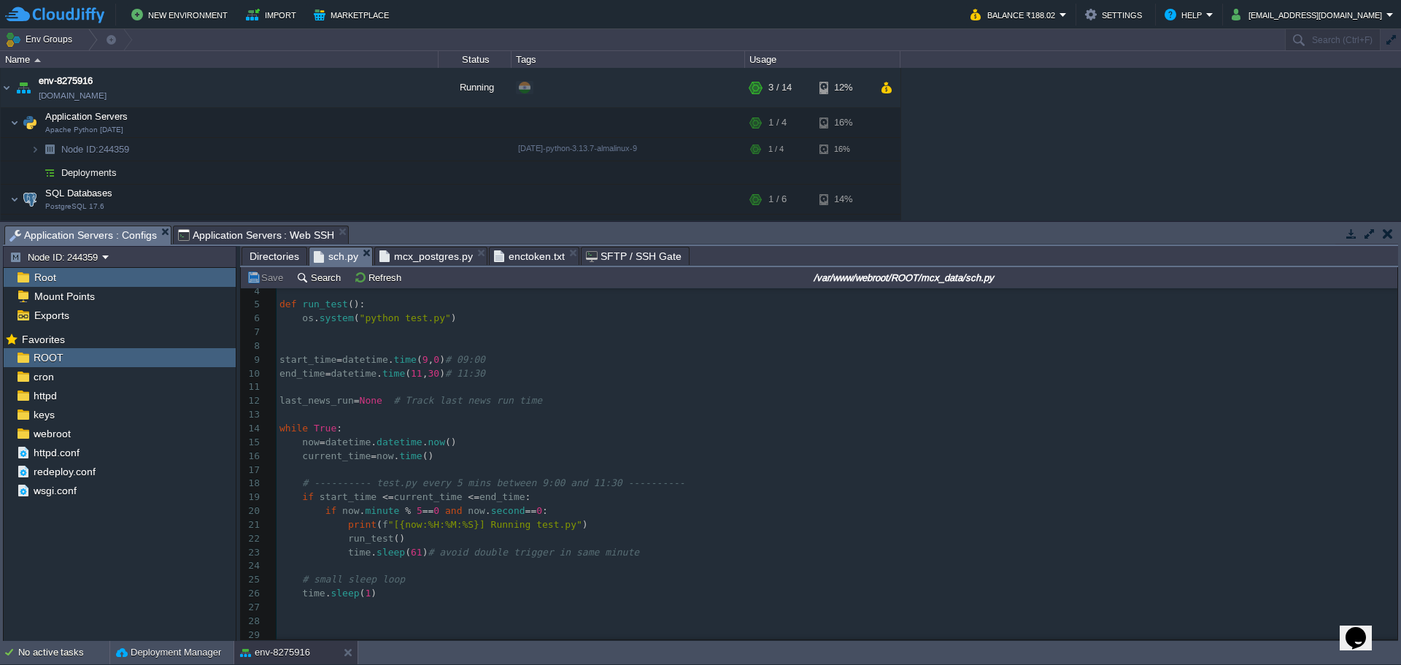
click at [274, 236] on span "Application Servers : Web SSH" at bounding box center [256, 235] width 157 height 18
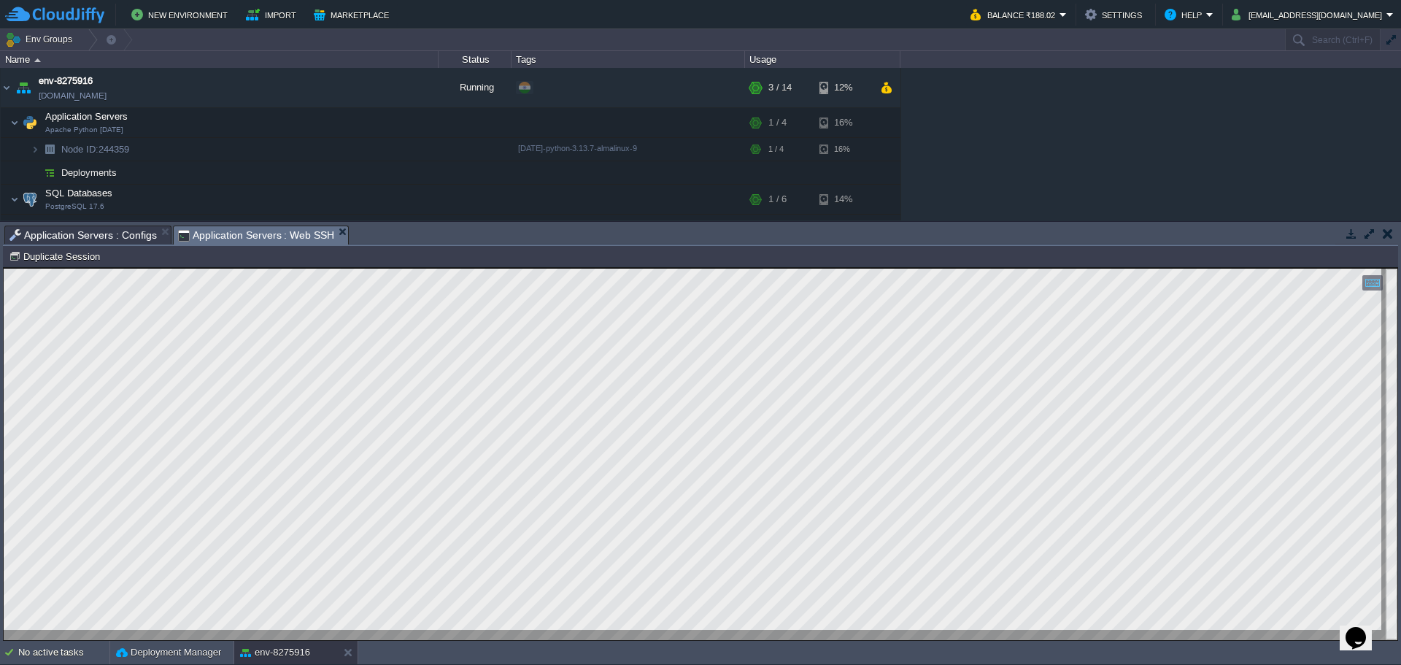
click at [99, 231] on span "Application Servers : Configs" at bounding box center [82, 235] width 147 height 18
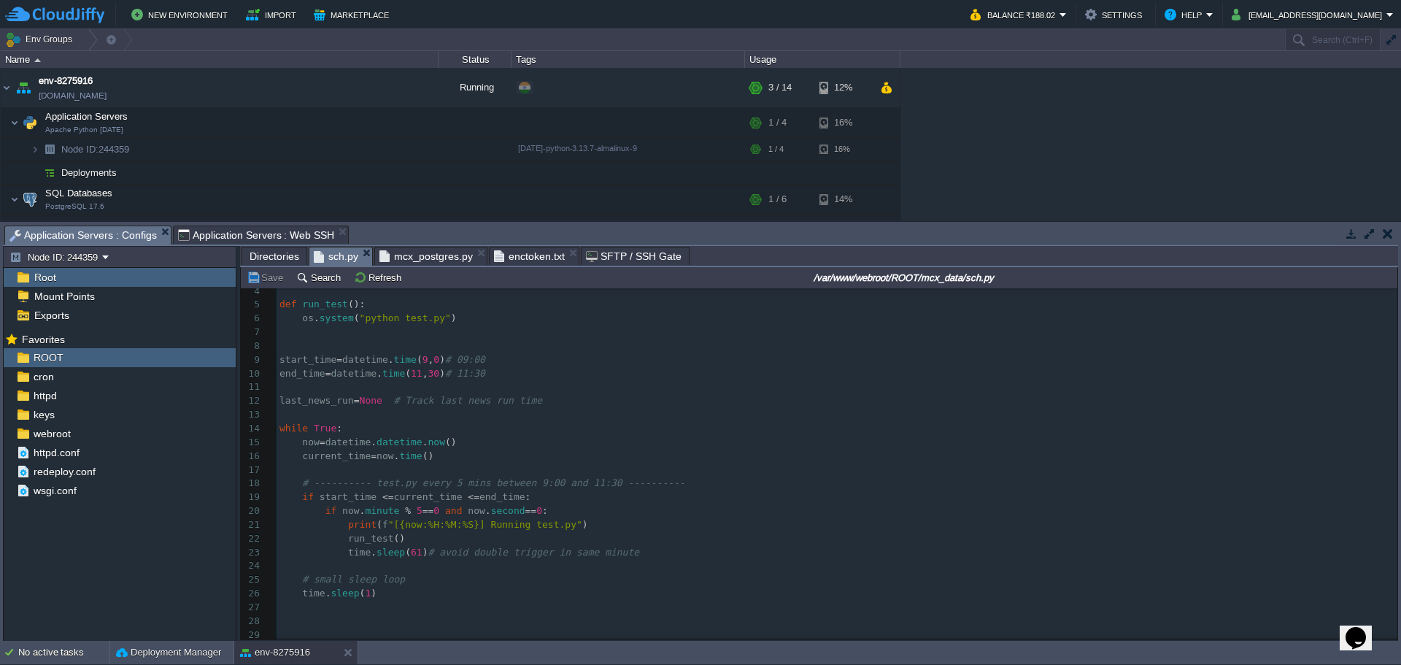
click at [274, 257] on span "Directories" at bounding box center [274, 256] width 50 height 18
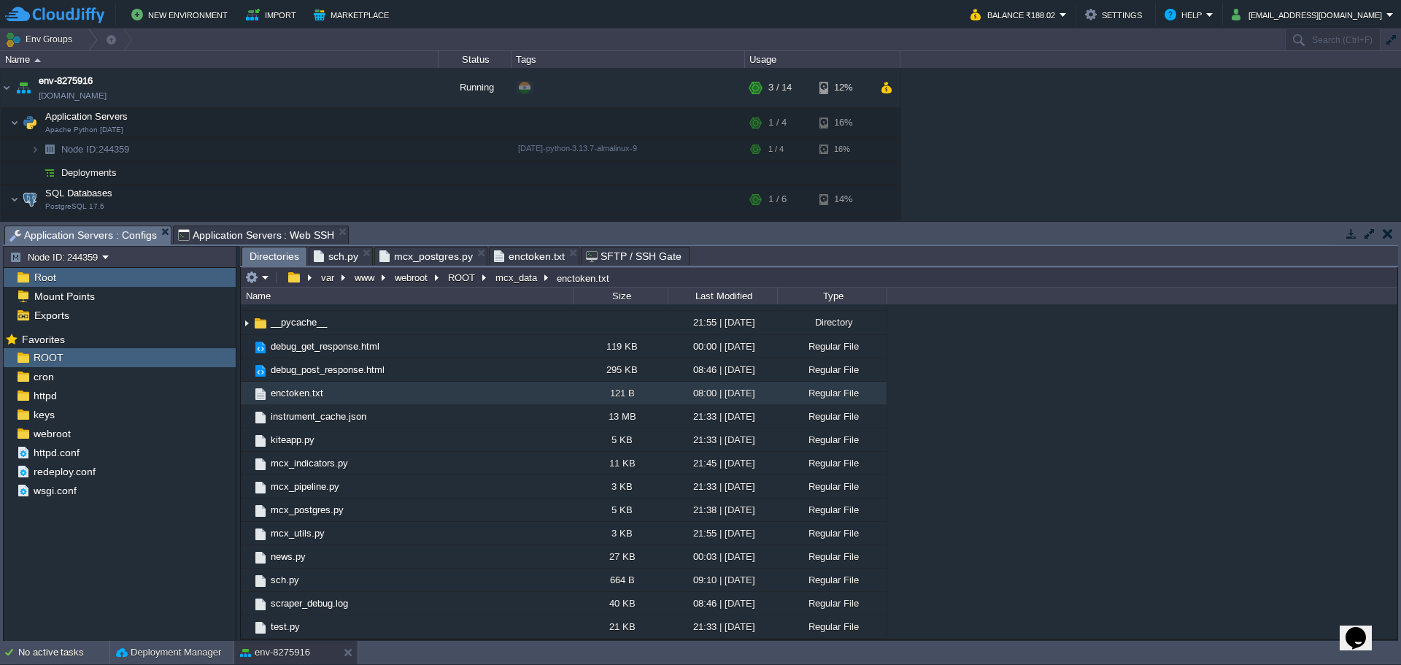
click at [280, 236] on span "Application Servers : Web SSH" at bounding box center [256, 235] width 157 height 18
click at [93, 234] on span "Application Servers : Configs" at bounding box center [82, 235] width 147 height 18
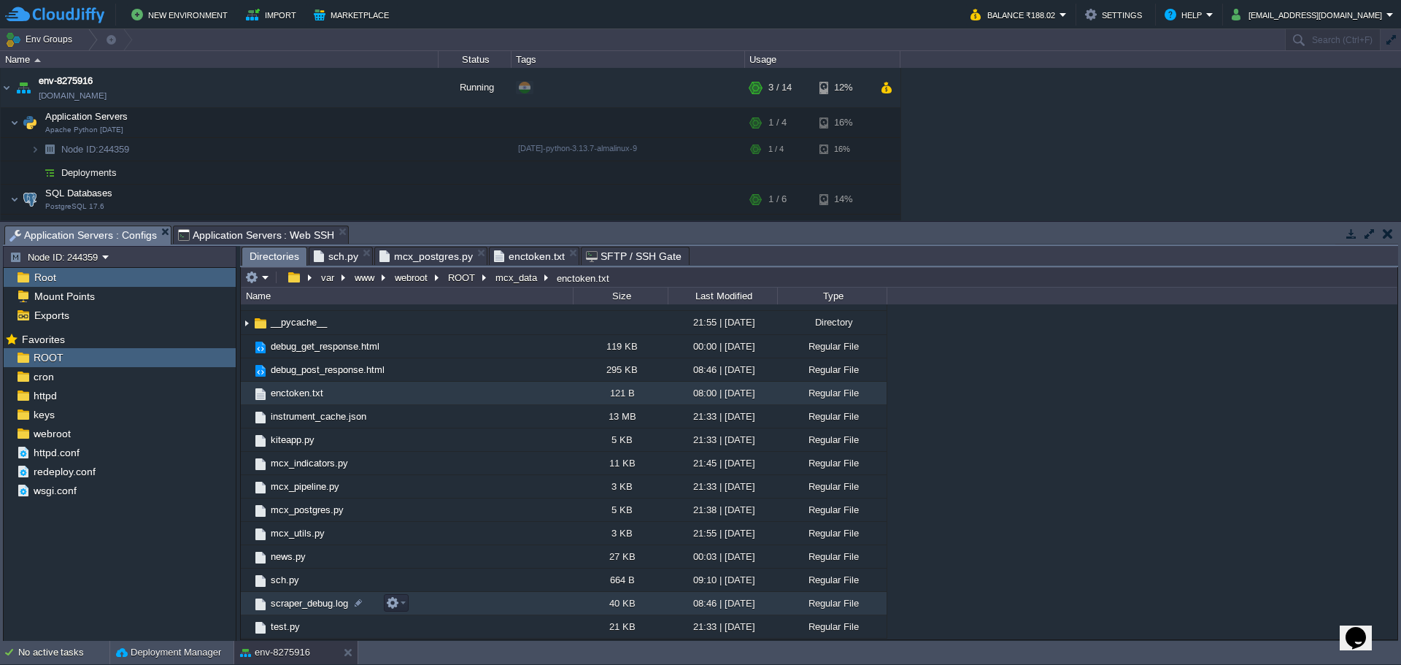
click at [306, 609] on span "scraper_debug.log" at bounding box center [309, 603] width 82 height 12
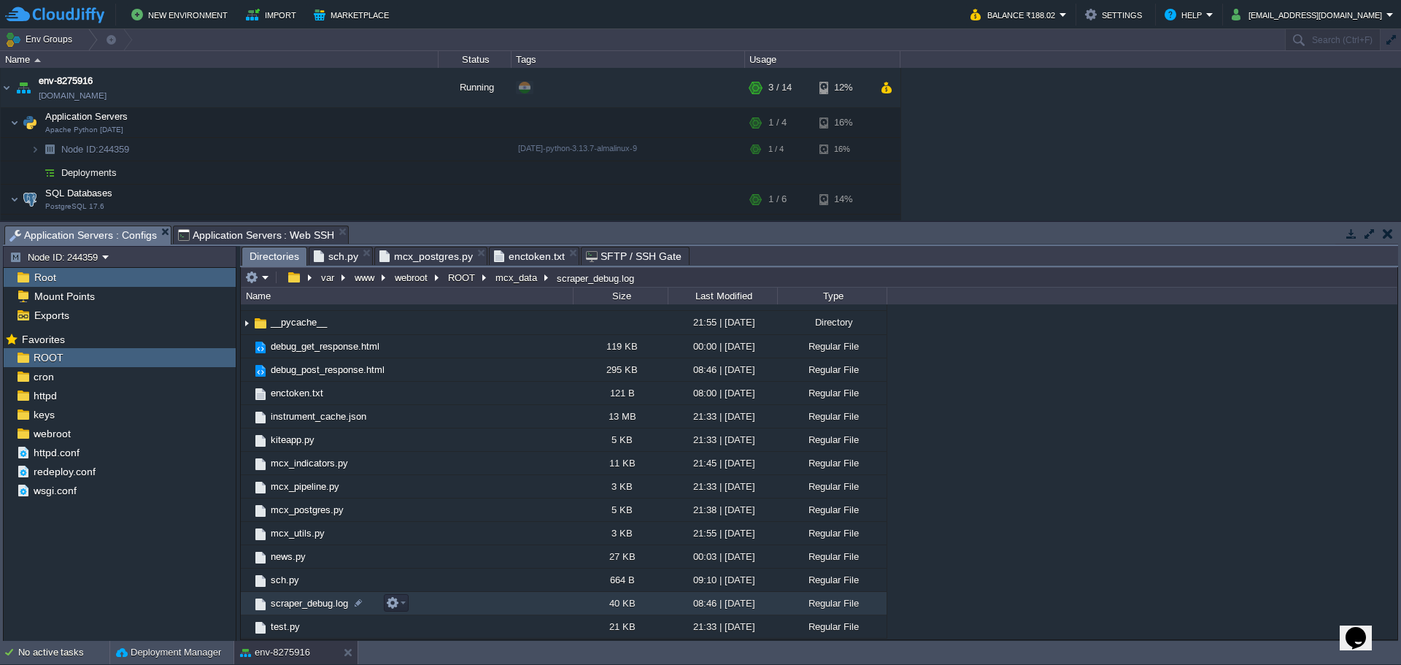
click at [314, 603] on span "scraper_debug.log" at bounding box center [309, 603] width 82 height 12
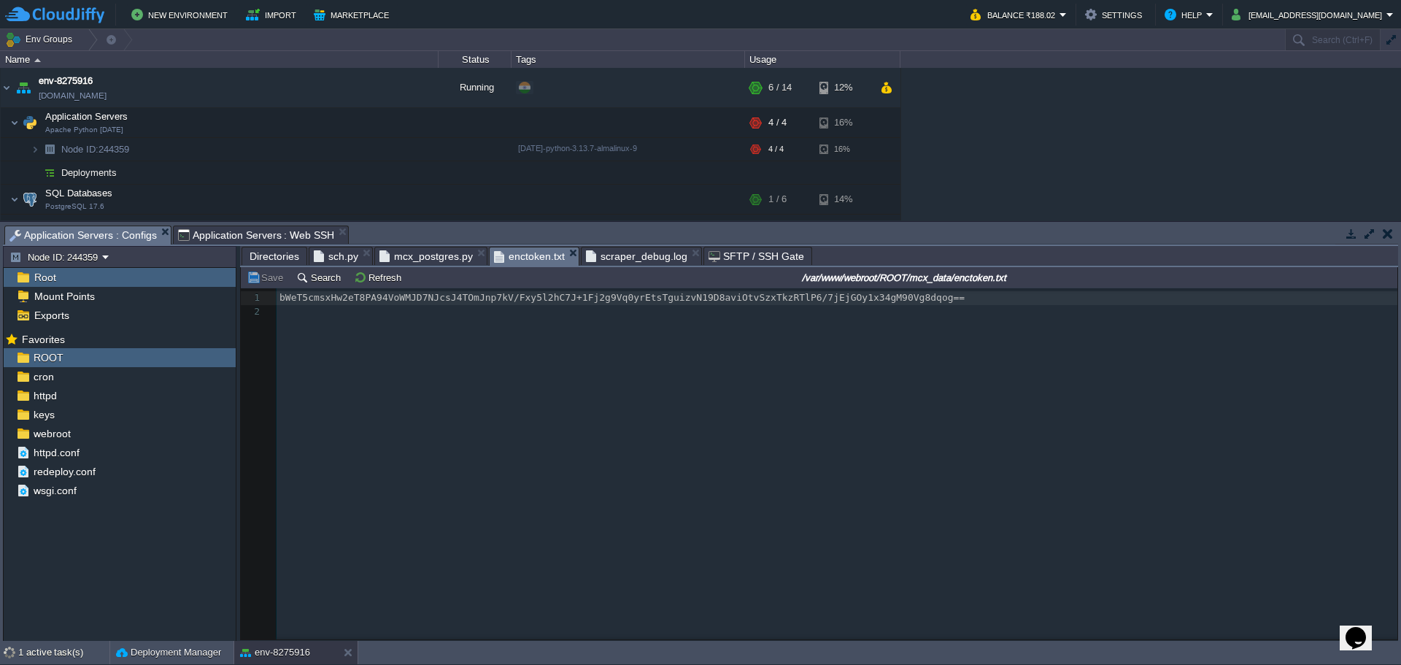
click at [507, 257] on span "enctoken.txt" at bounding box center [529, 256] width 71 height 18
click at [423, 258] on span "mcx_postgres.py" at bounding box center [425, 256] width 93 height 18
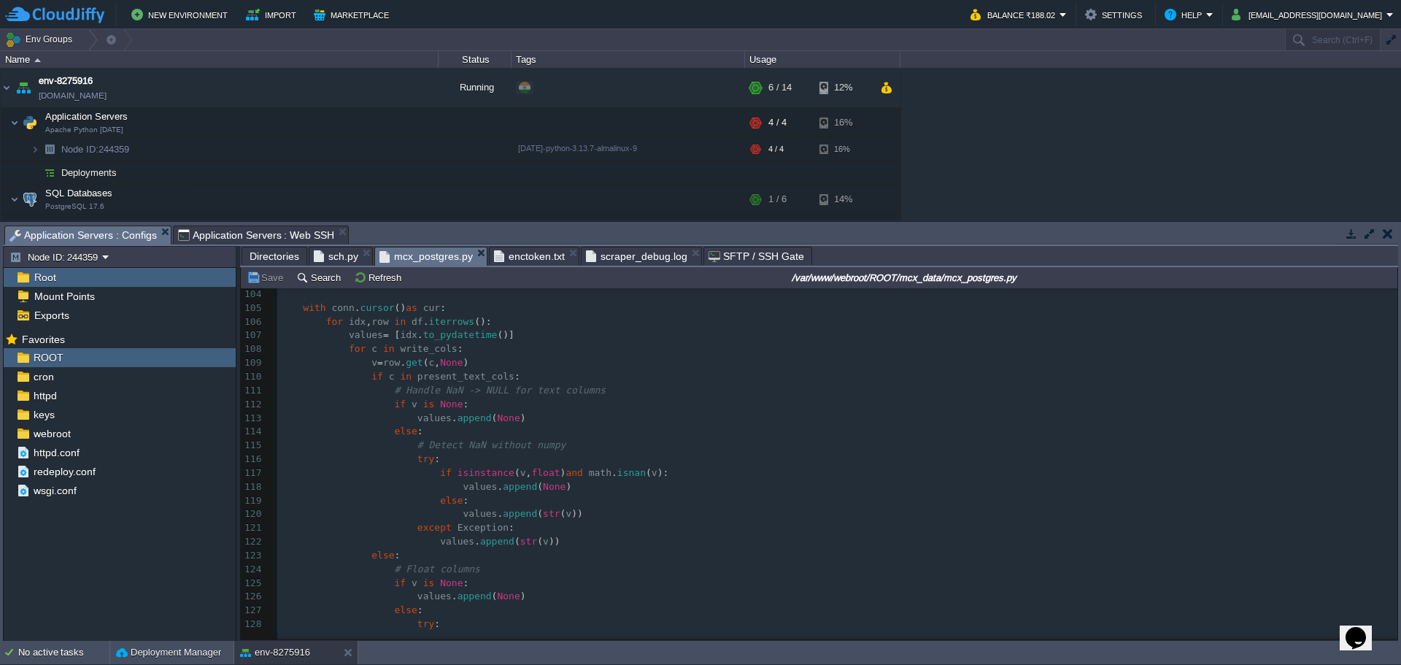
scroll to position [0, 0]
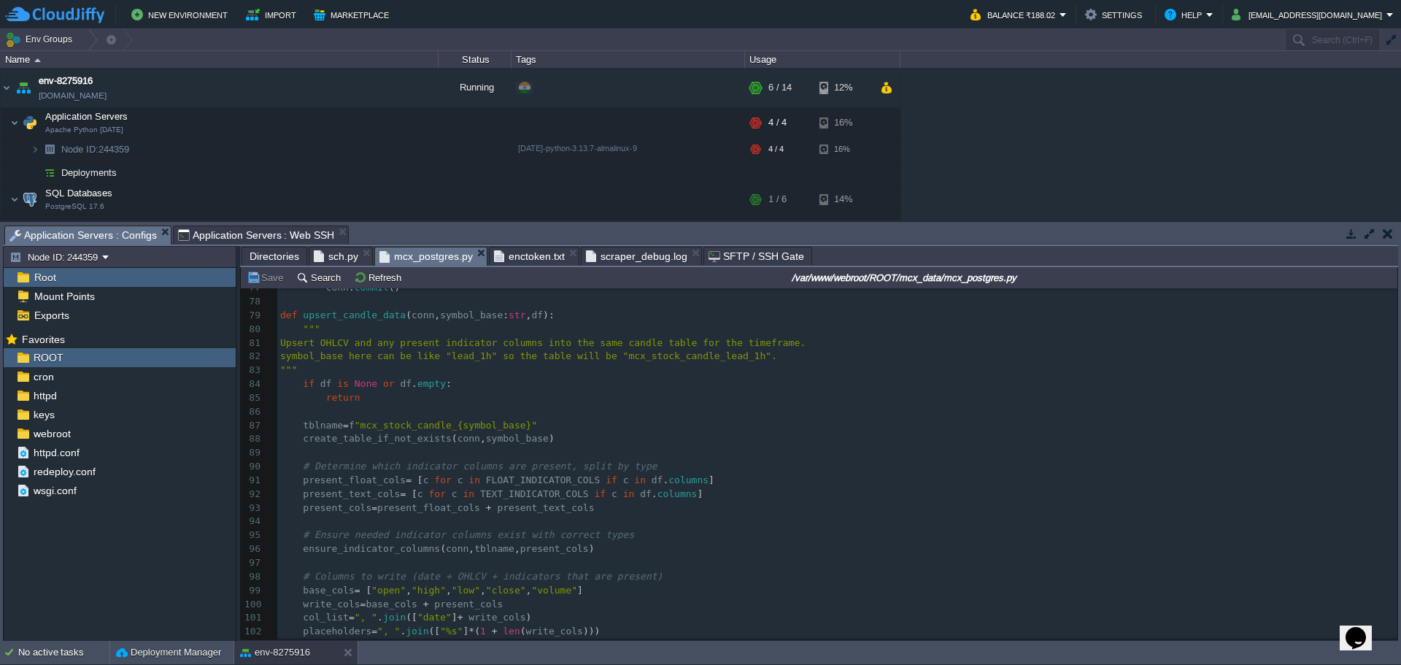
click at [266, 232] on span "Application Servers : Web SSH" at bounding box center [256, 235] width 157 height 18
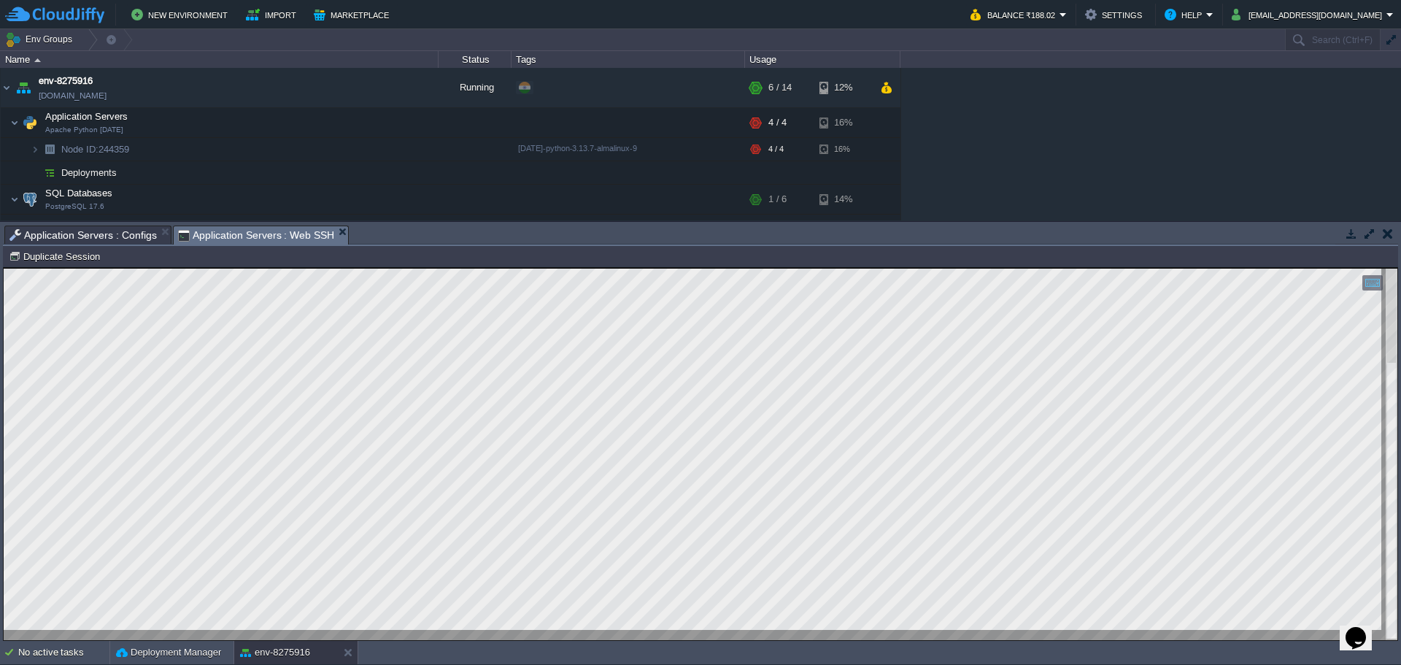
click at [89, 232] on span "Application Servers : Configs" at bounding box center [82, 235] width 147 height 18
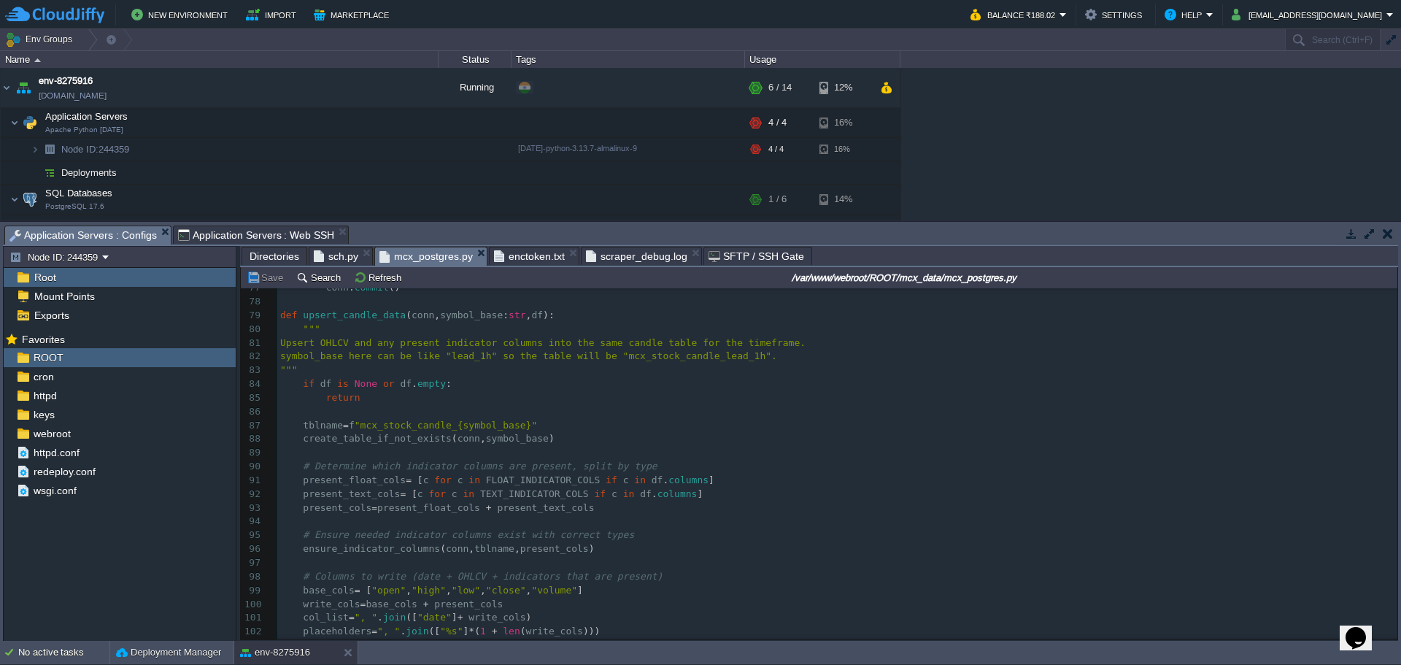
click at [334, 257] on span "sch.py" at bounding box center [336, 256] width 44 height 18
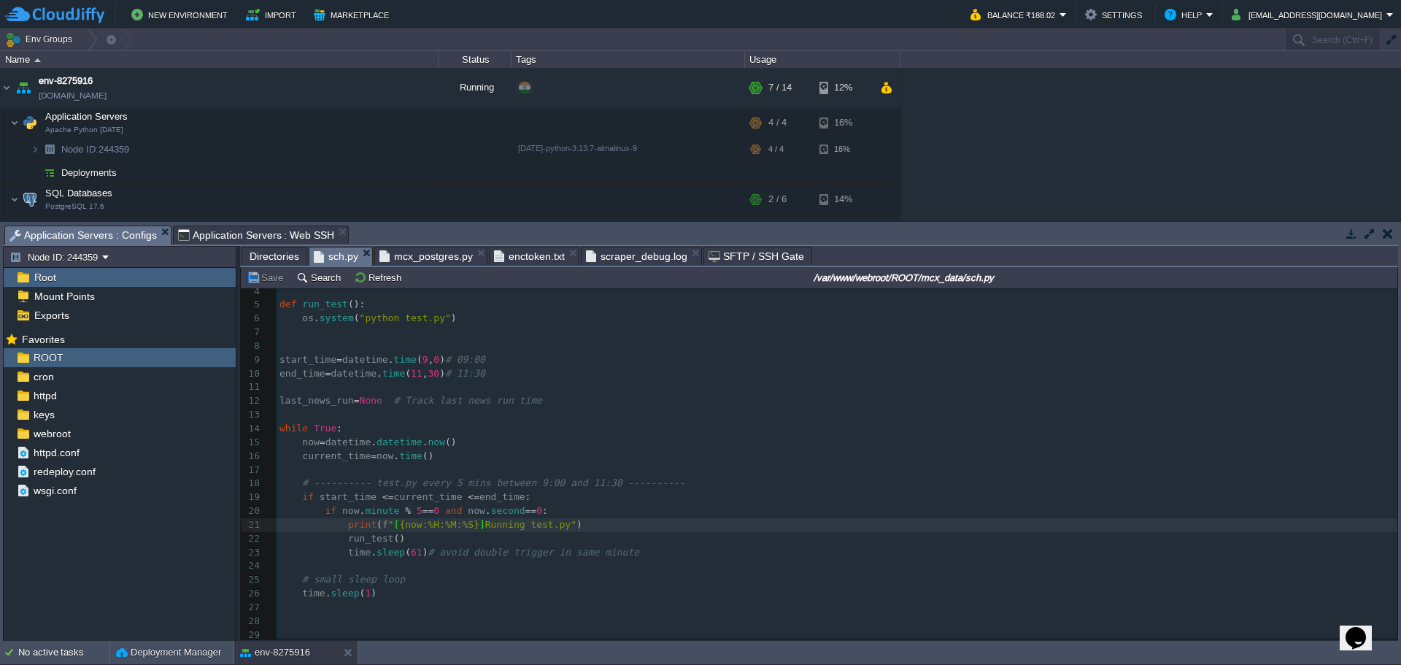
click at [222, 238] on span "Application Servers : Web SSH" at bounding box center [256, 235] width 157 height 18
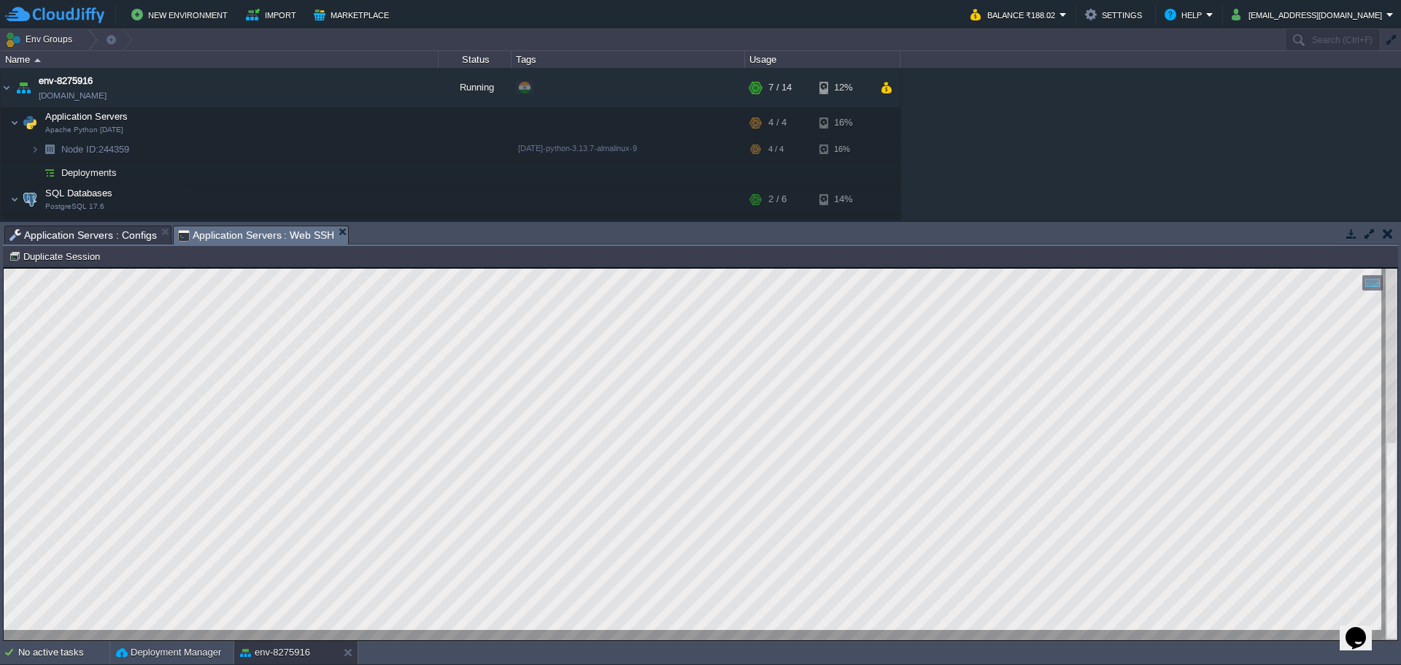
click at [90, 236] on span "Application Servers : Configs" at bounding box center [82, 235] width 147 height 18
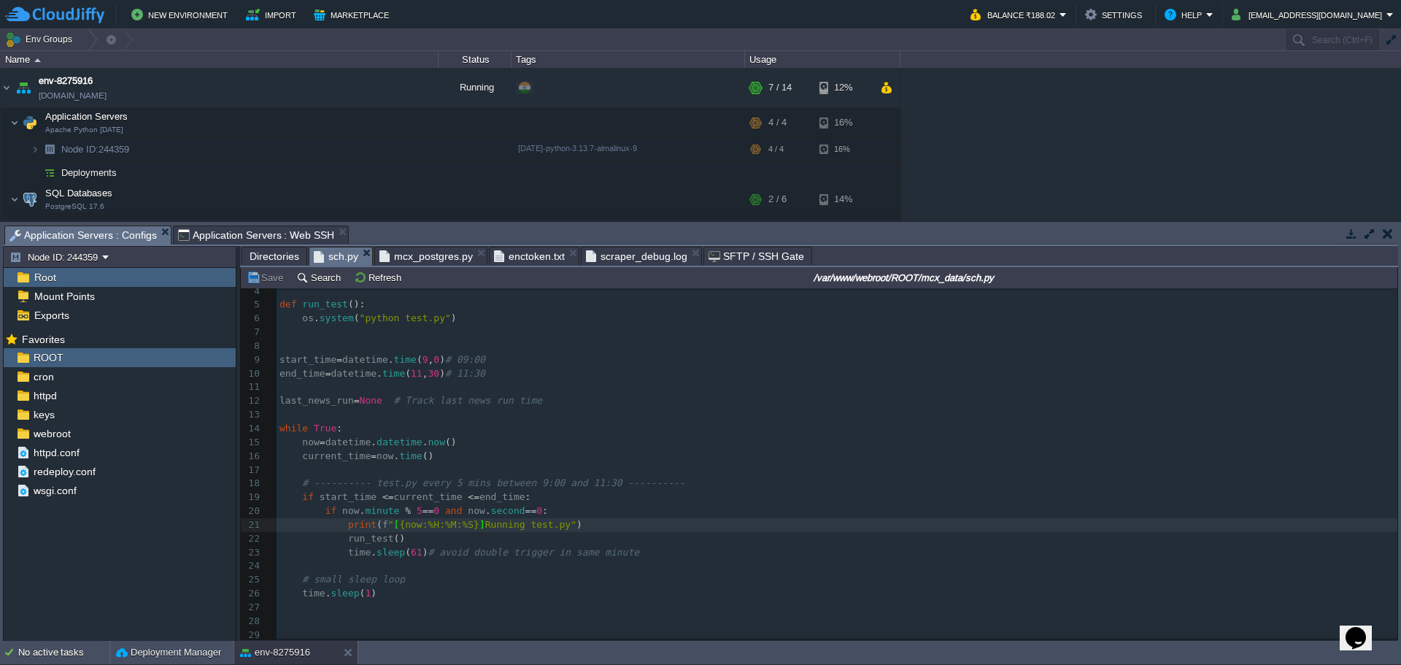
click at [406, 504] on div "29 1 import os 2 import time 3 import datetime 4 ​ 5 def run_test (): 6 os . sy…" at bounding box center [836, 442] width 1120 height 398
click at [417, 508] on span "5" at bounding box center [420, 510] width 6 height 11
type textarea "1"
click at [260, 231] on span "Application Servers : Web SSH" at bounding box center [256, 235] width 157 height 18
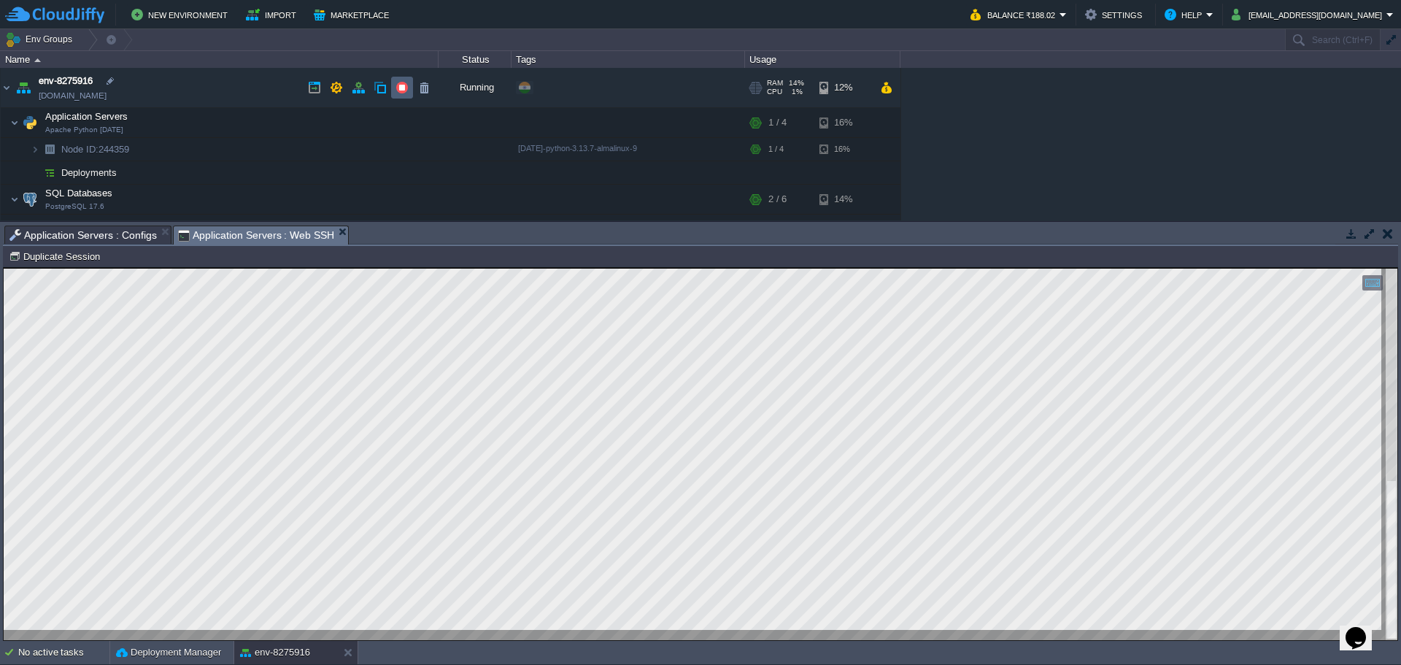
click at [401, 95] on td at bounding box center [402, 88] width 22 height 22
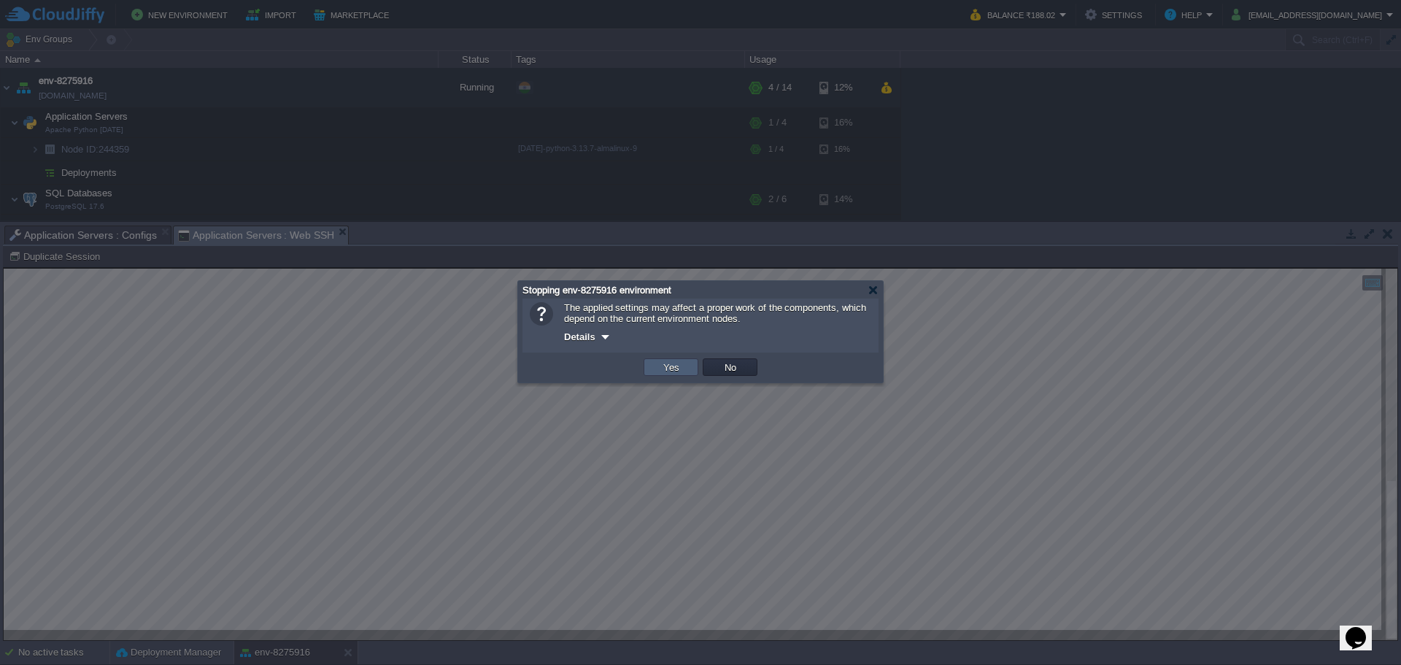
click at [681, 373] on button "Yes" at bounding box center [671, 366] width 25 height 13
